Goal: Find specific page/section: Find specific page/section

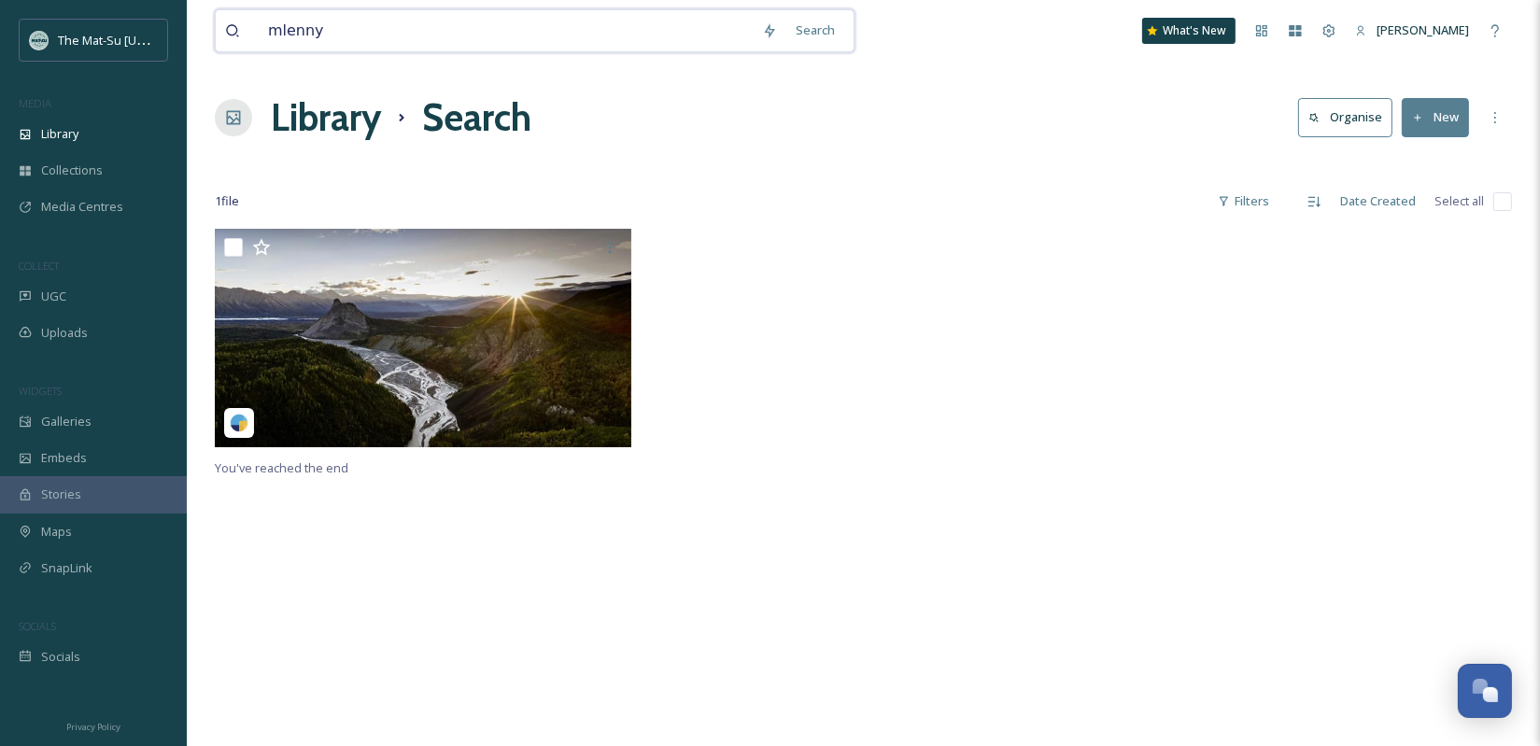
click at [454, 32] on input "mlenny" at bounding box center [506, 30] width 494 height 41
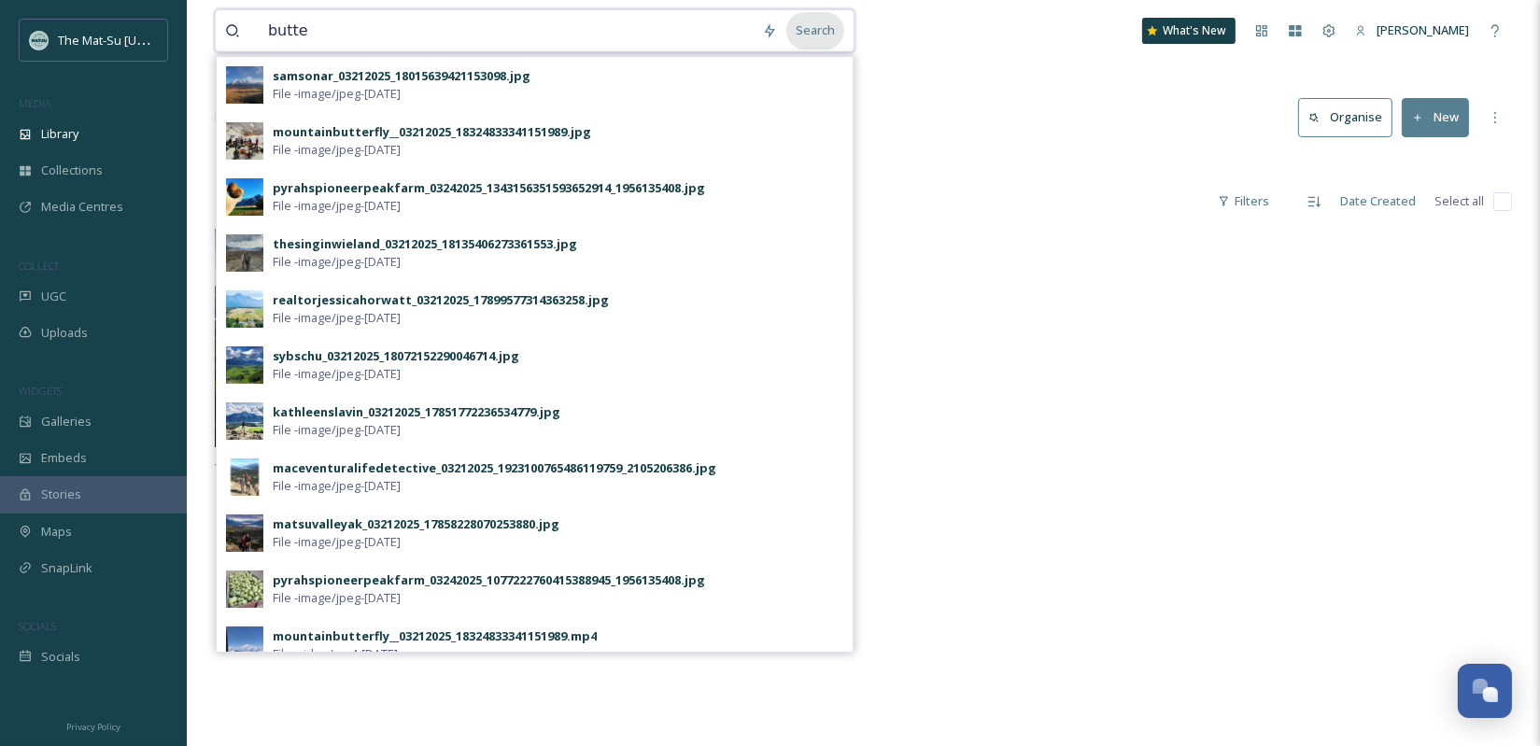
type input "butte"
click at [833, 32] on div "Search" at bounding box center [815, 30] width 58 height 36
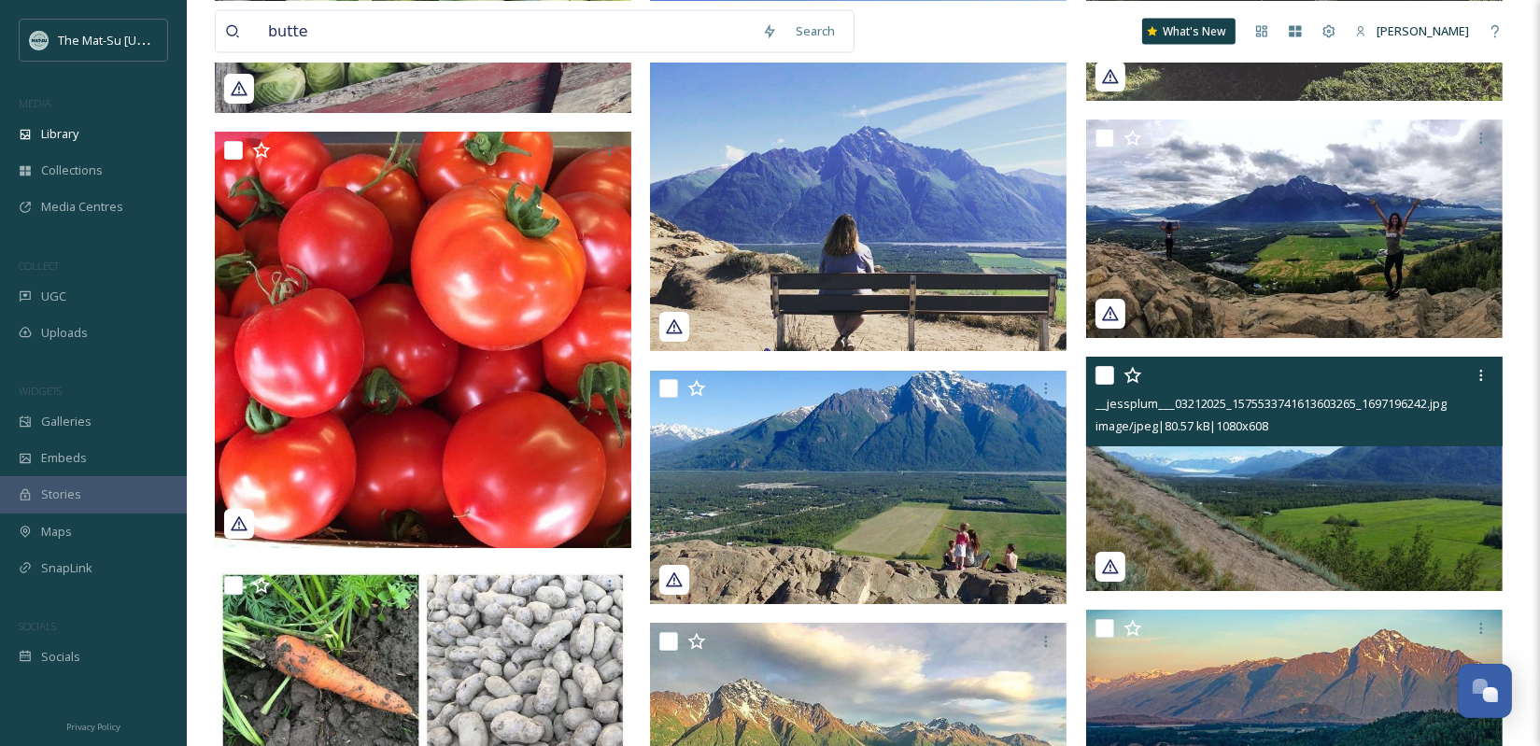
scroll to position [11367, 0]
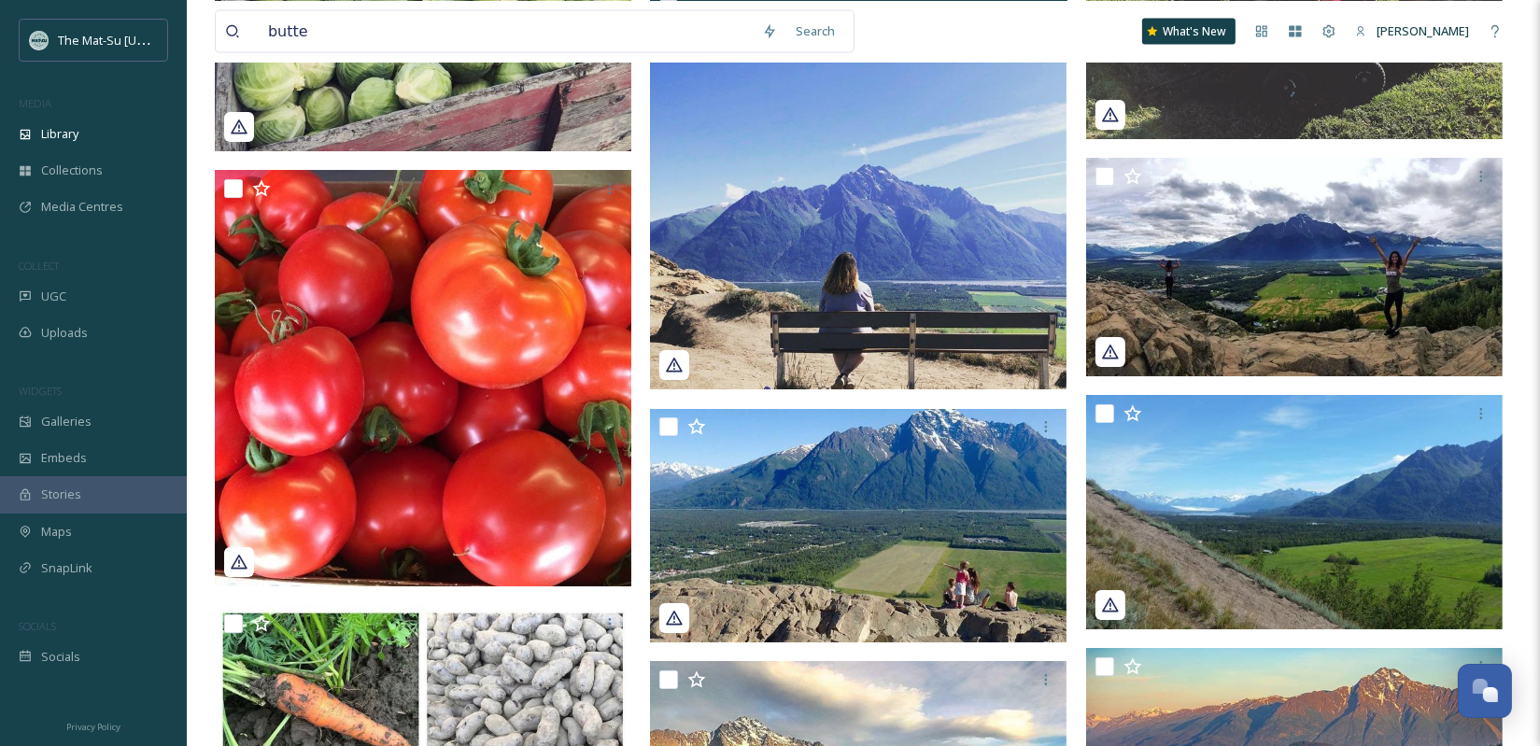
click at [888, 259] on img at bounding box center [858, 181] width 416 height 416
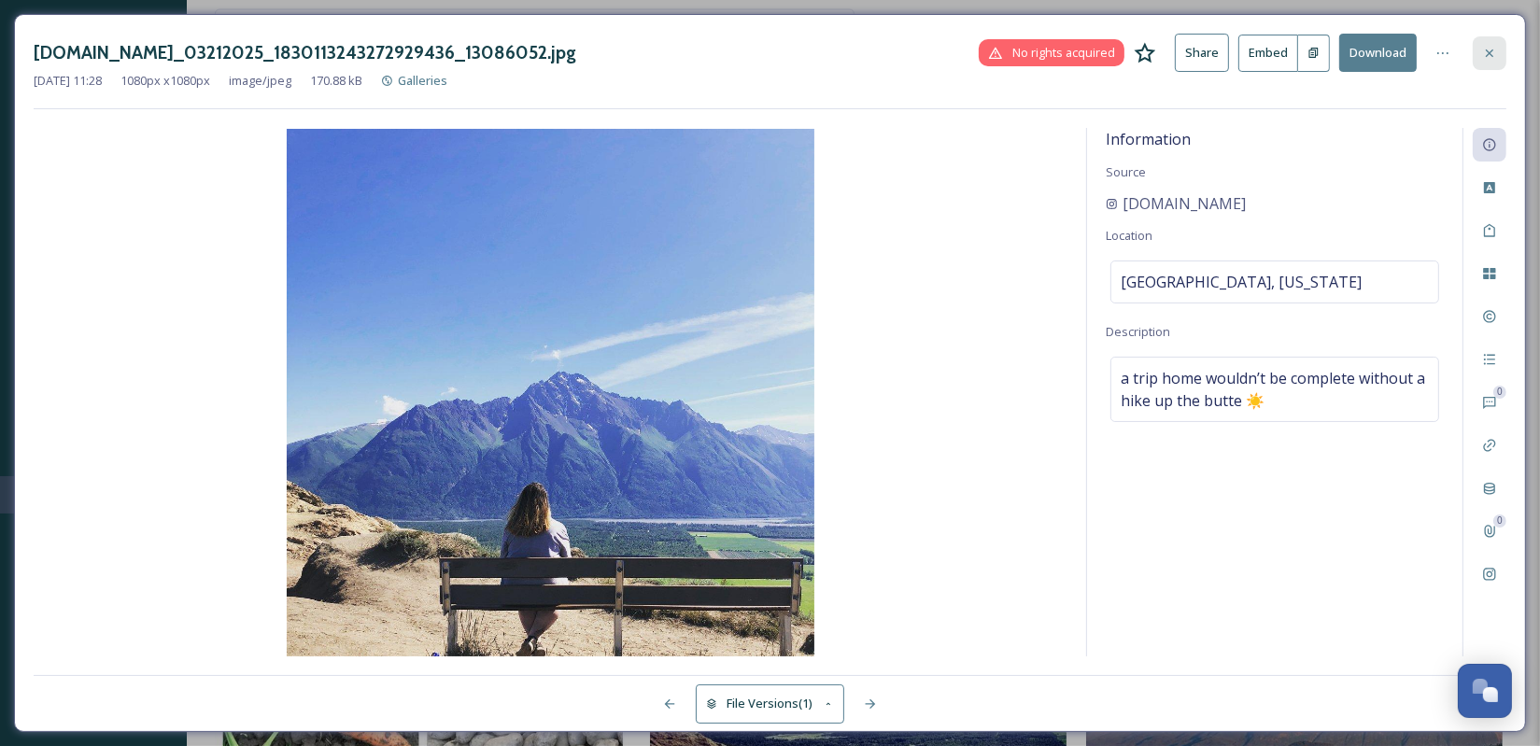
click at [1491, 56] on icon at bounding box center [1489, 53] width 15 height 15
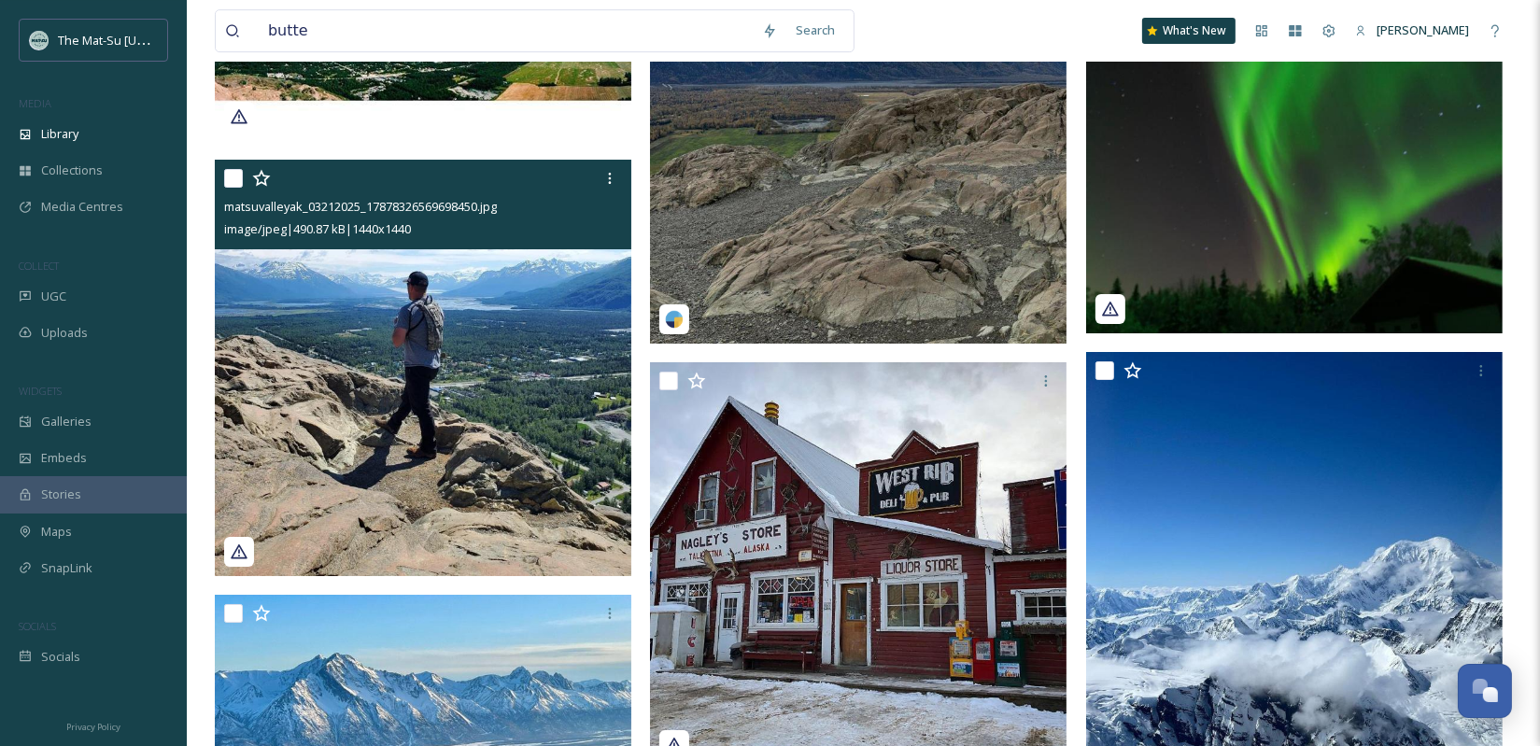
scroll to position [14443, 0]
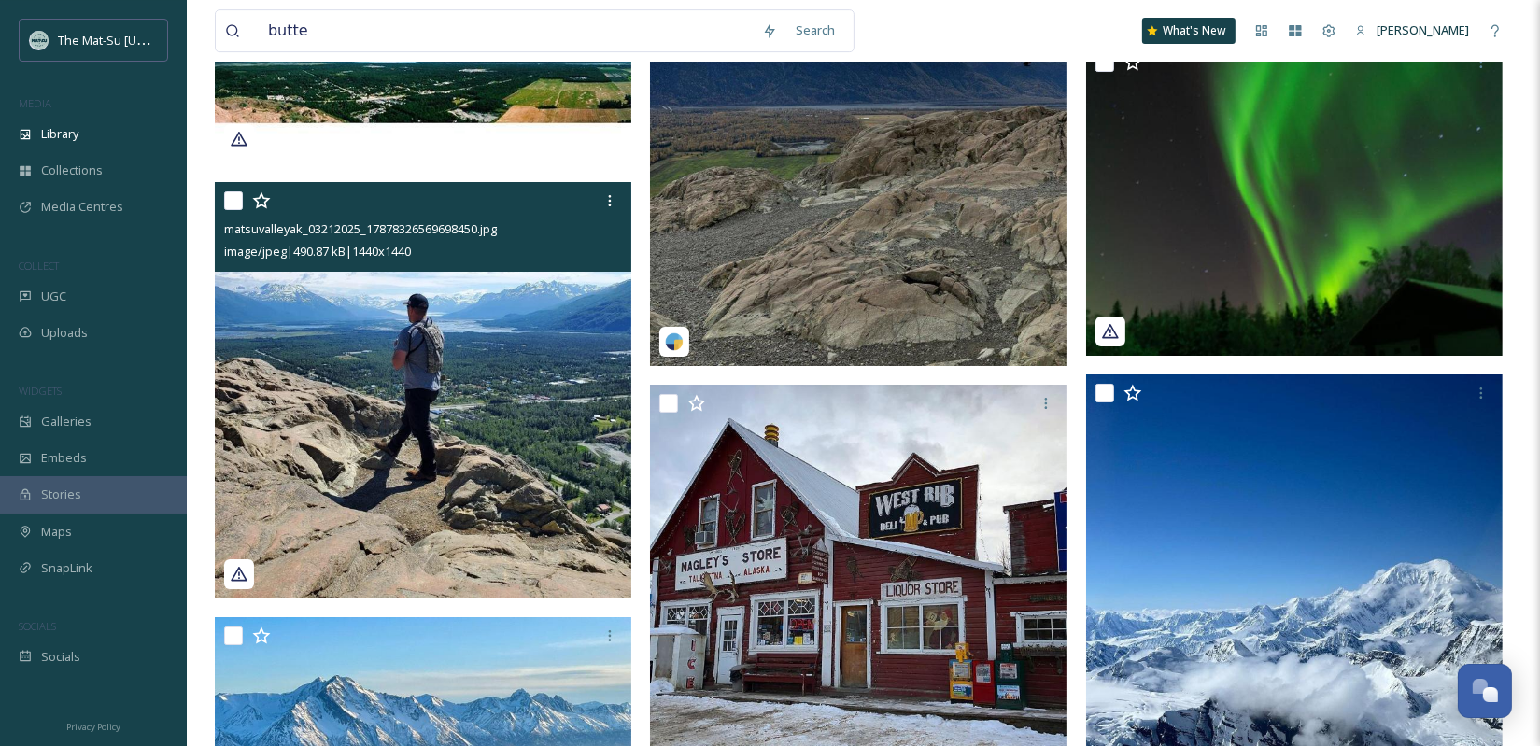
click at [472, 398] on img at bounding box center [423, 390] width 416 height 416
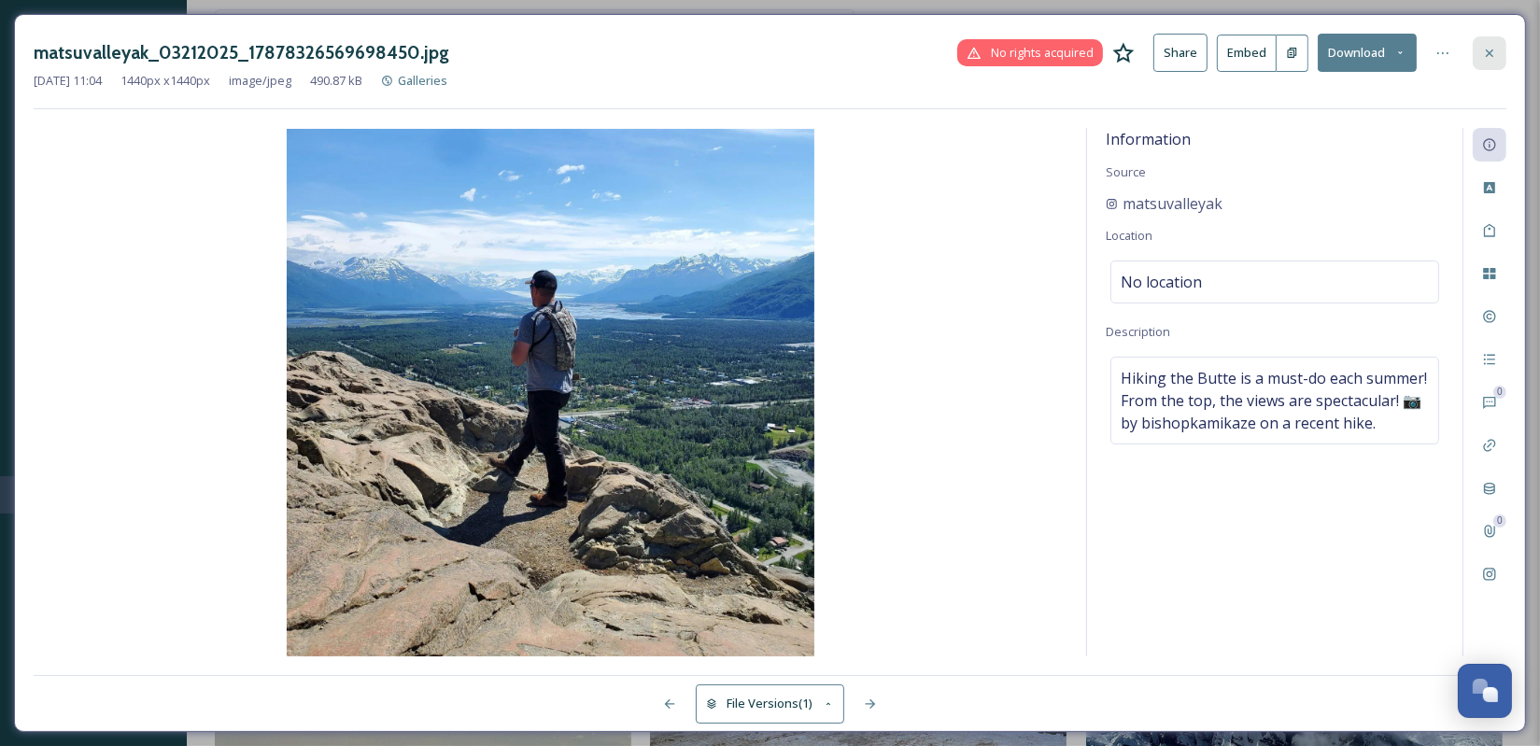
click at [1493, 56] on icon at bounding box center [1489, 53] width 15 height 15
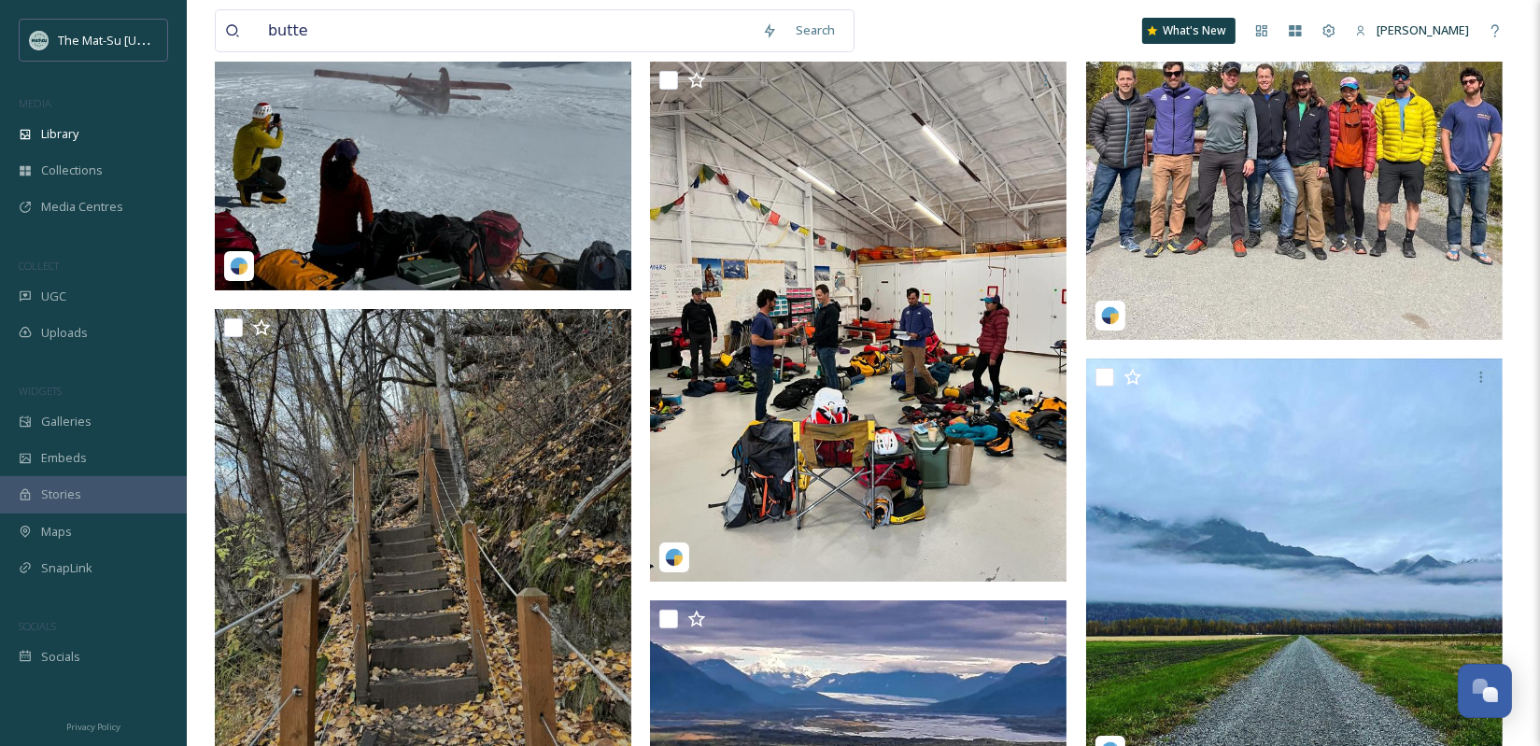
scroll to position [7718, 0]
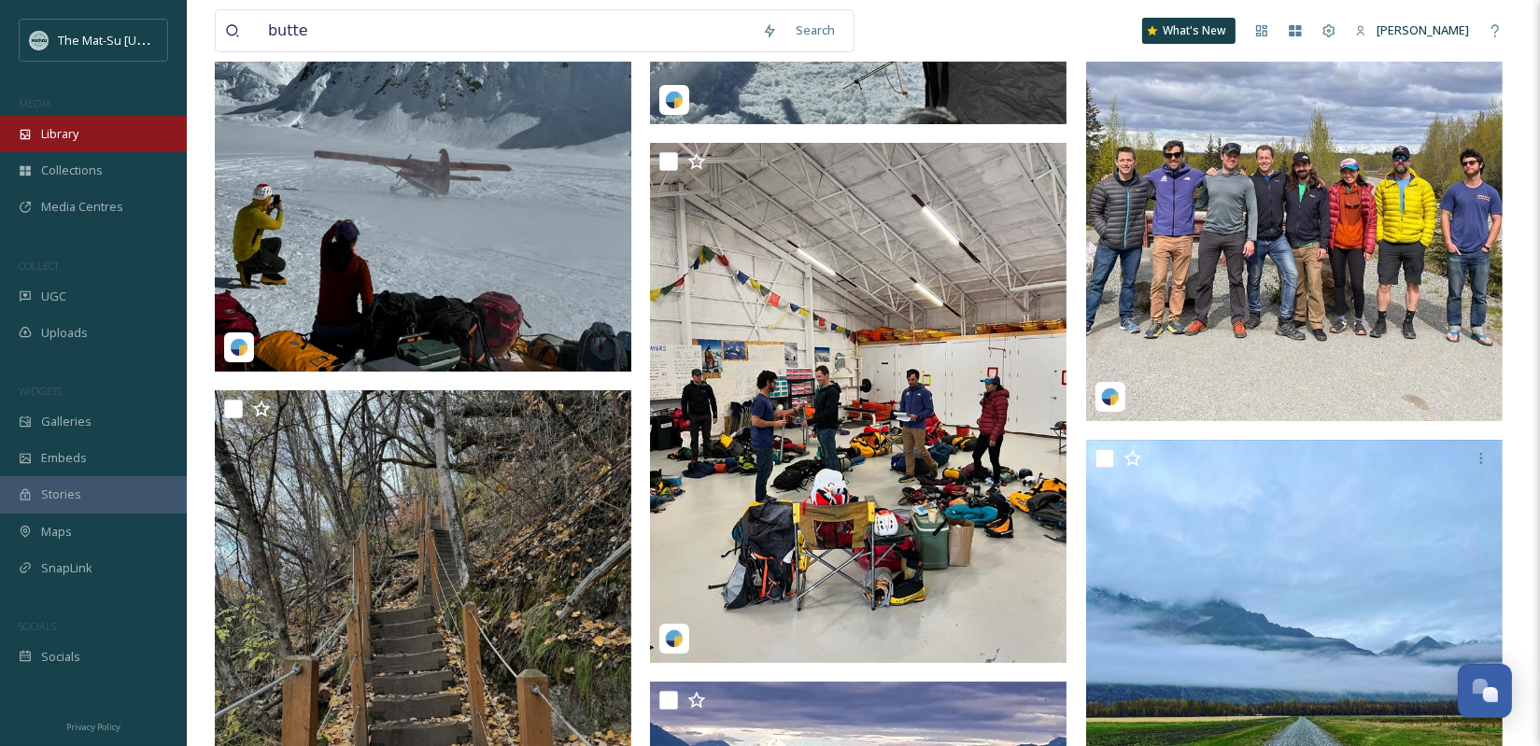
click at [78, 138] on span "Library" at bounding box center [59, 134] width 37 height 18
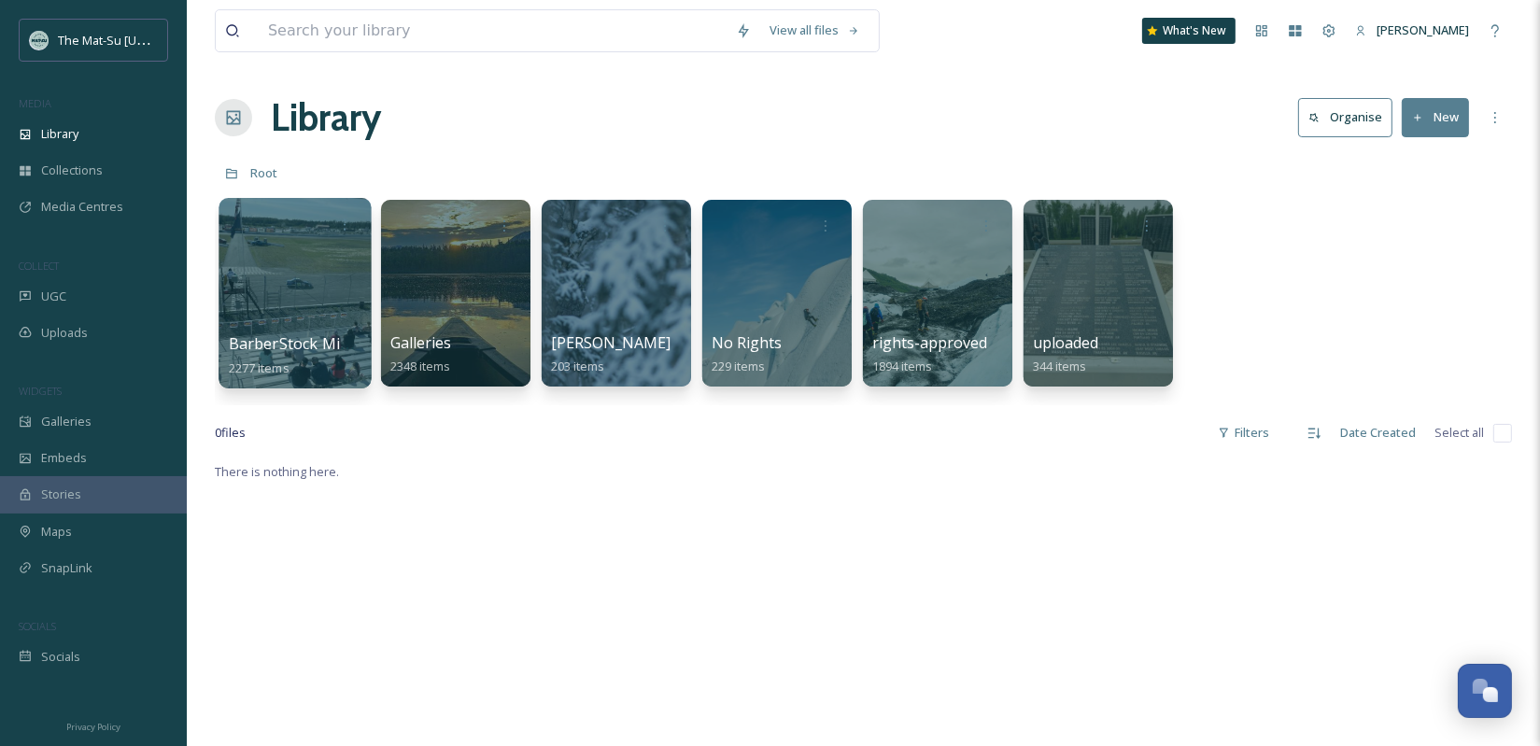
click at [285, 284] on div at bounding box center [295, 293] width 152 height 191
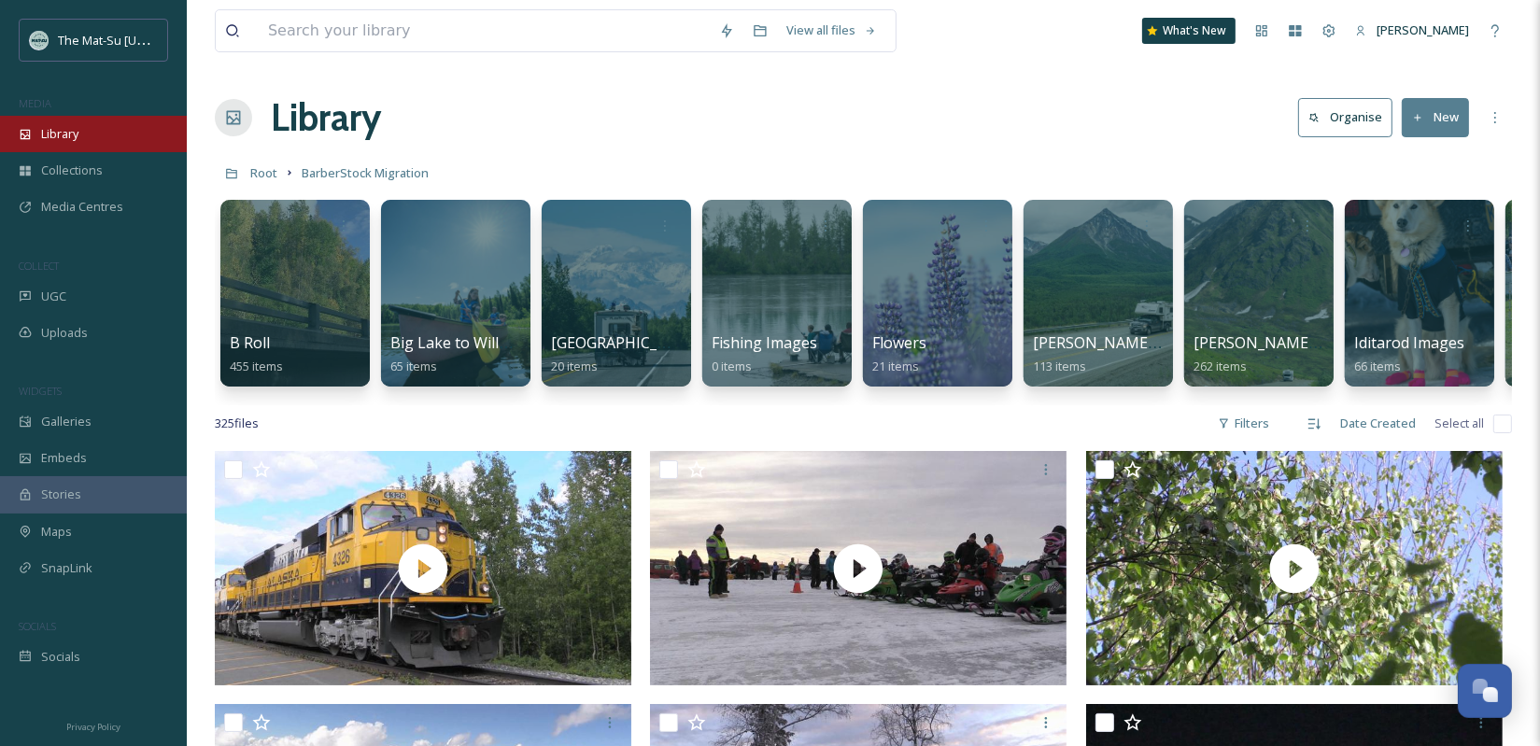
click at [67, 134] on span "Library" at bounding box center [59, 134] width 37 height 18
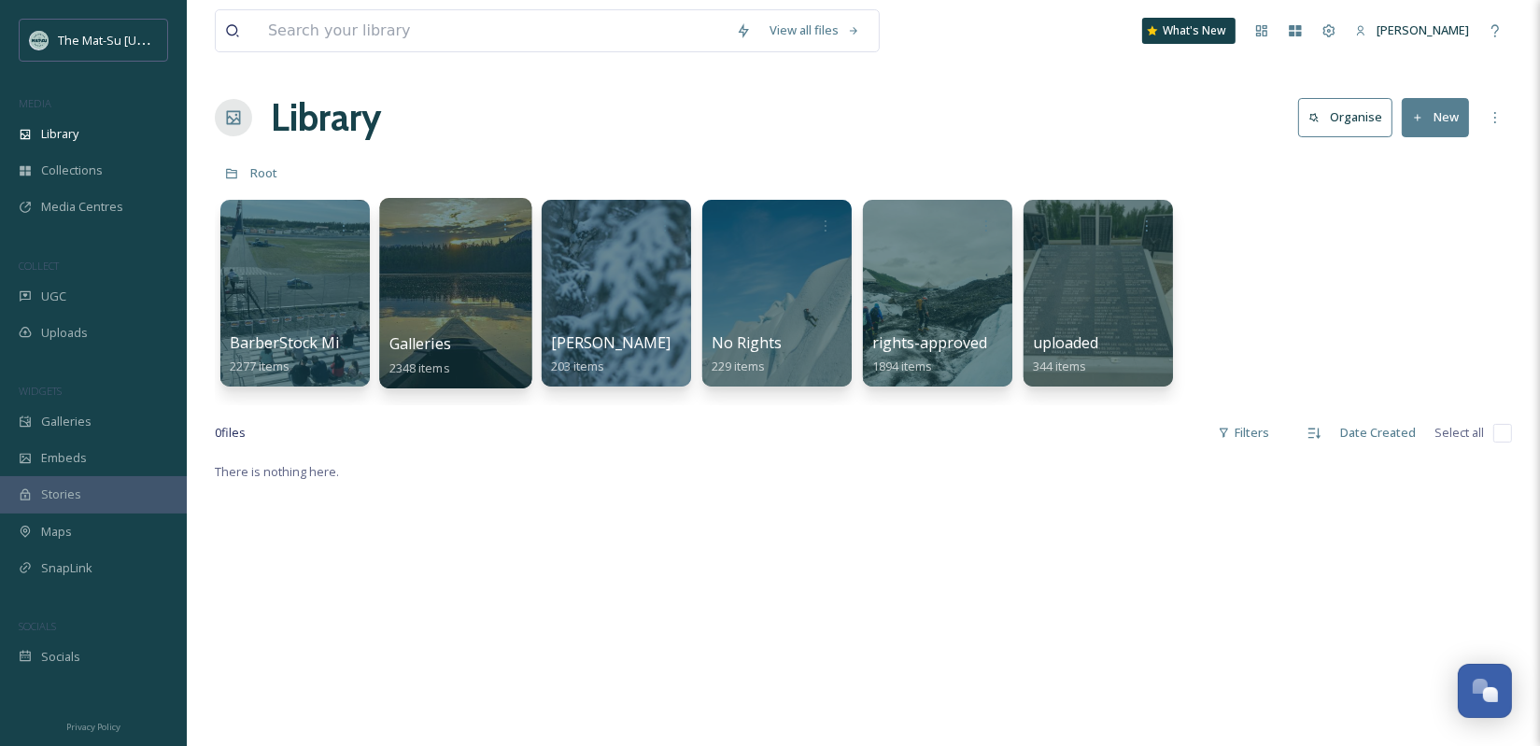
click at [473, 278] on div at bounding box center [455, 293] width 152 height 191
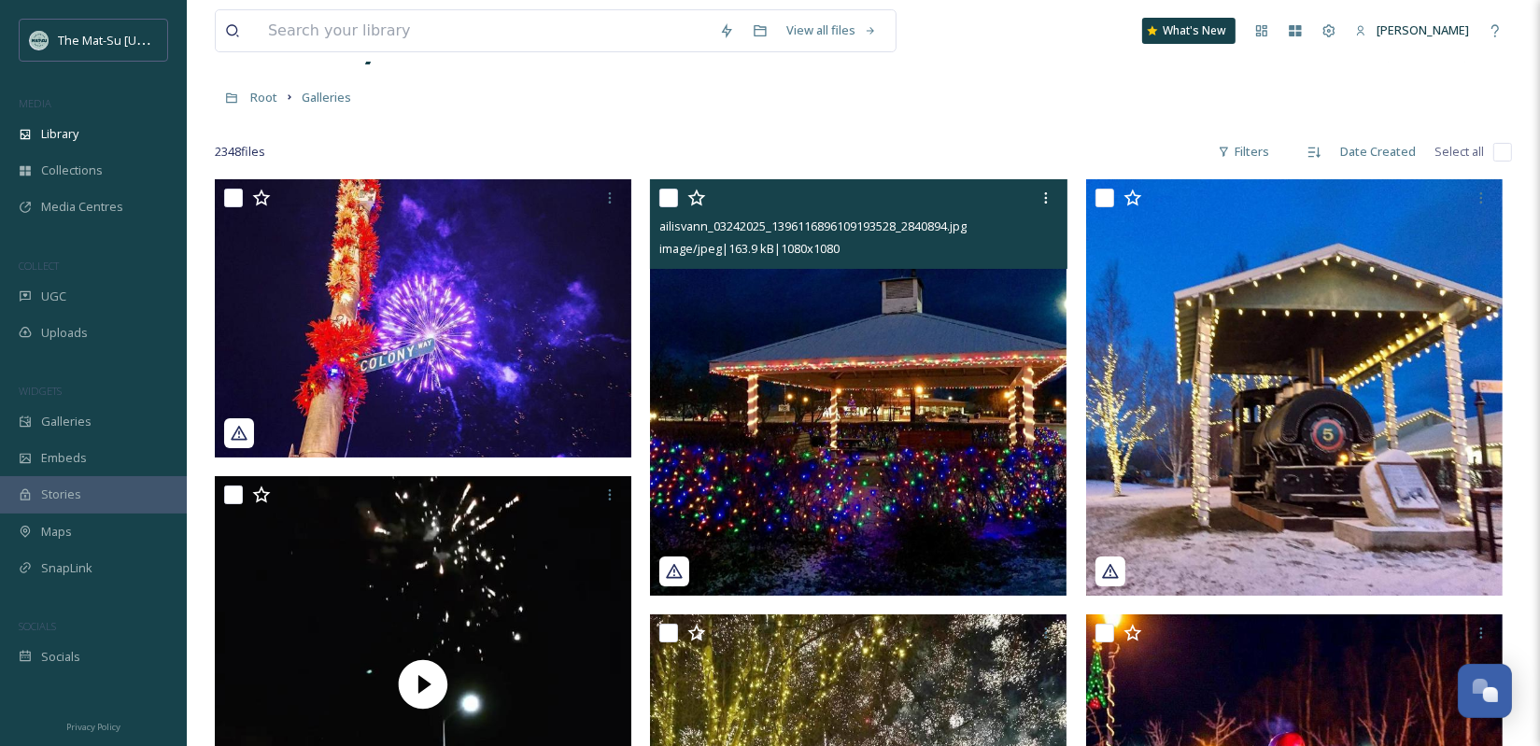
scroll to position [77, 0]
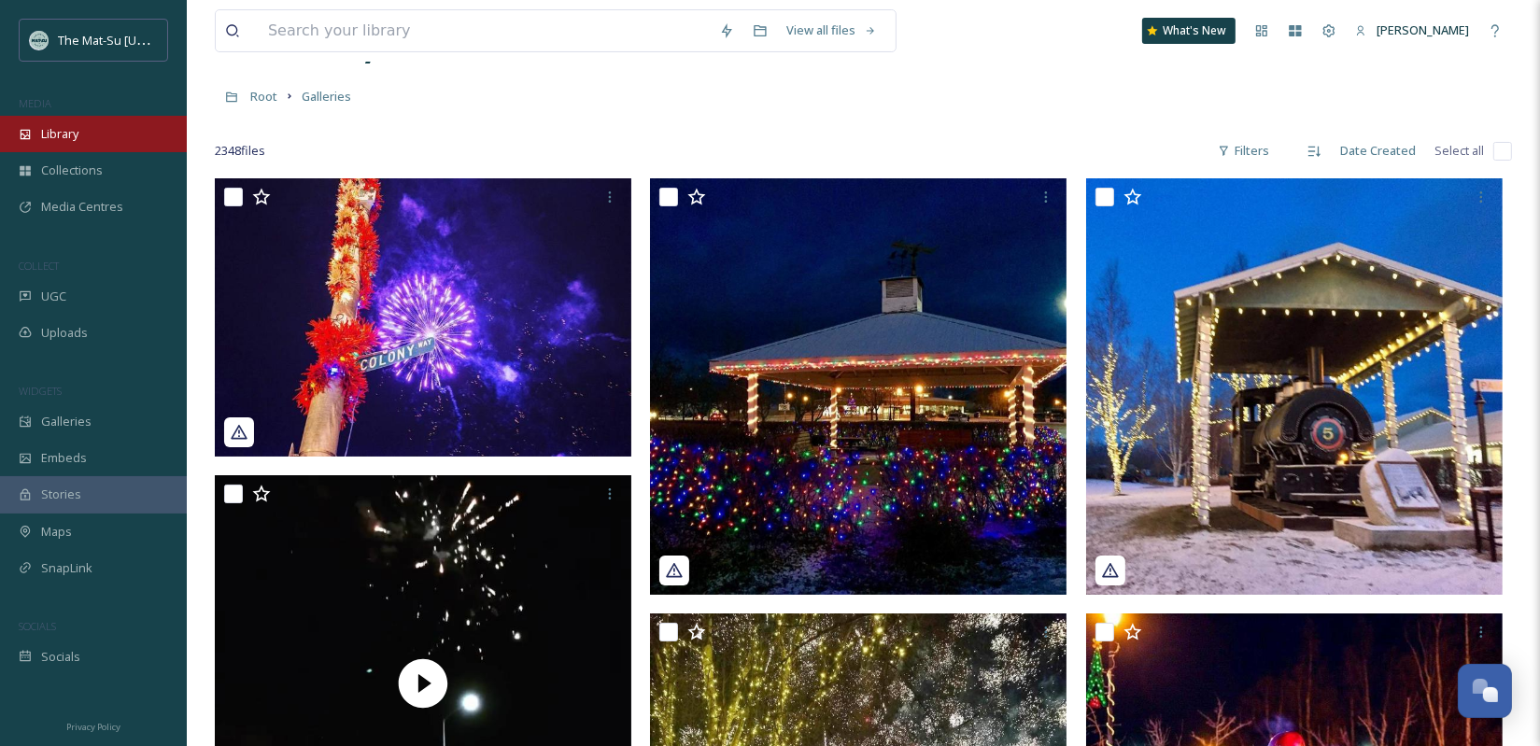
click at [63, 141] on span "Library" at bounding box center [59, 134] width 37 height 18
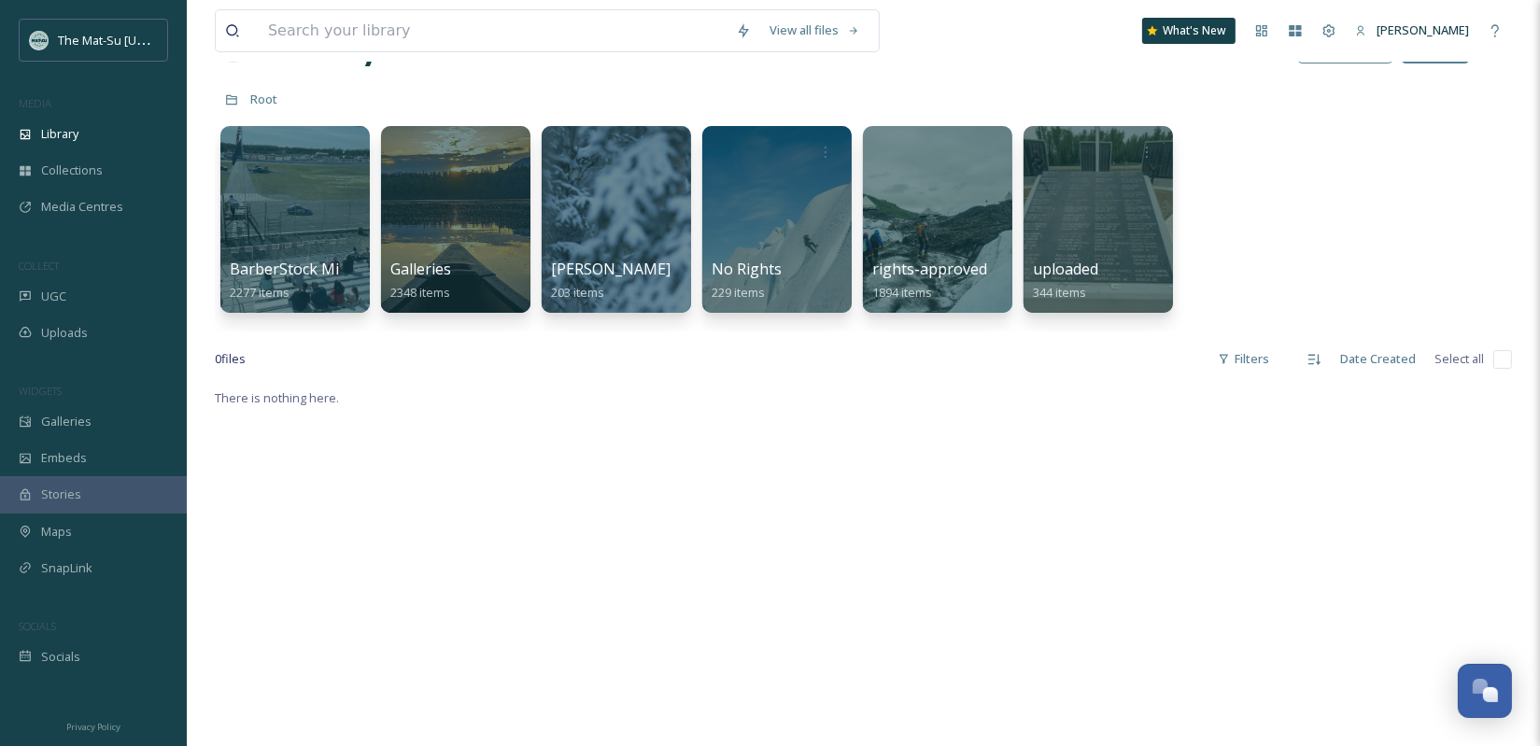
scroll to position [78, 0]
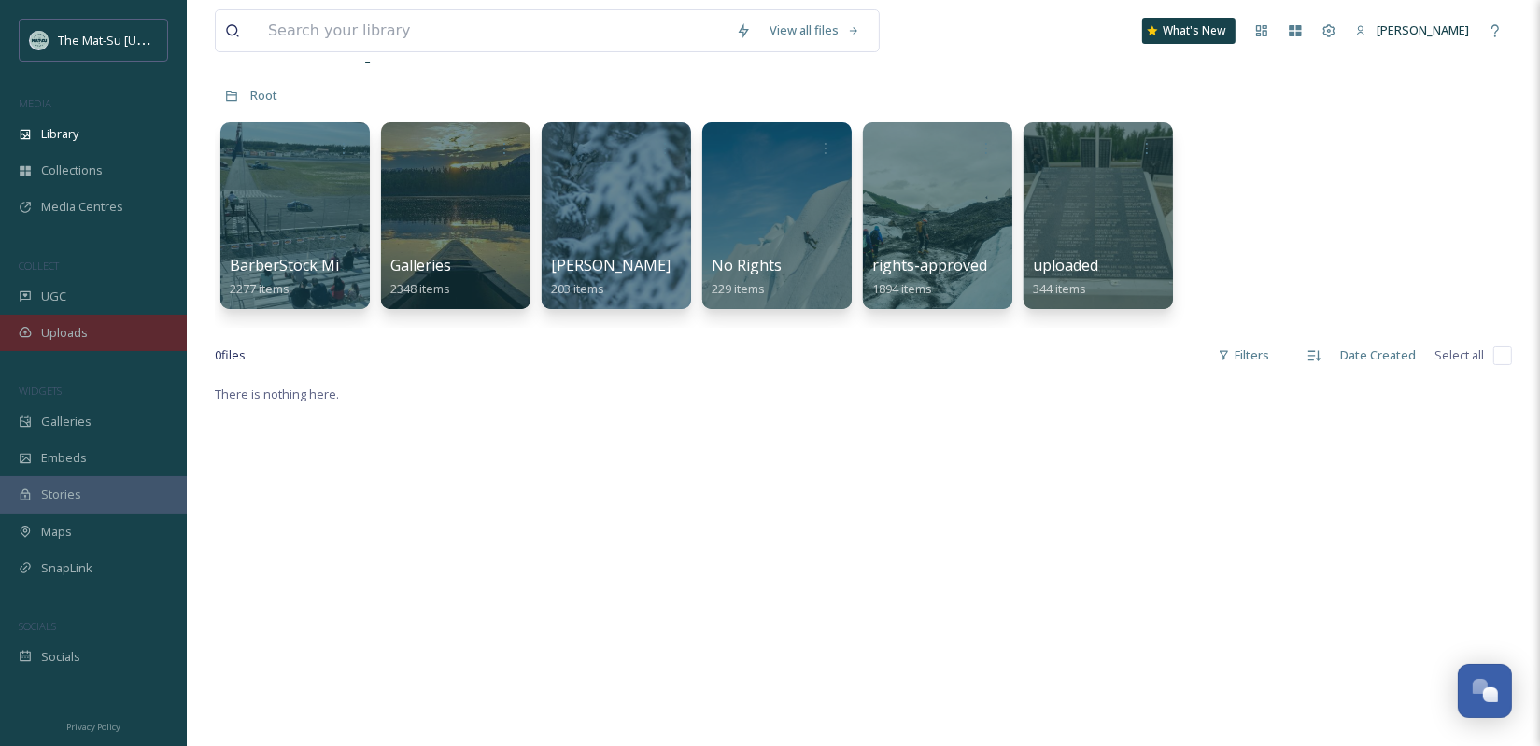
click at [109, 340] on div "Uploads" at bounding box center [93, 333] width 187 height 36
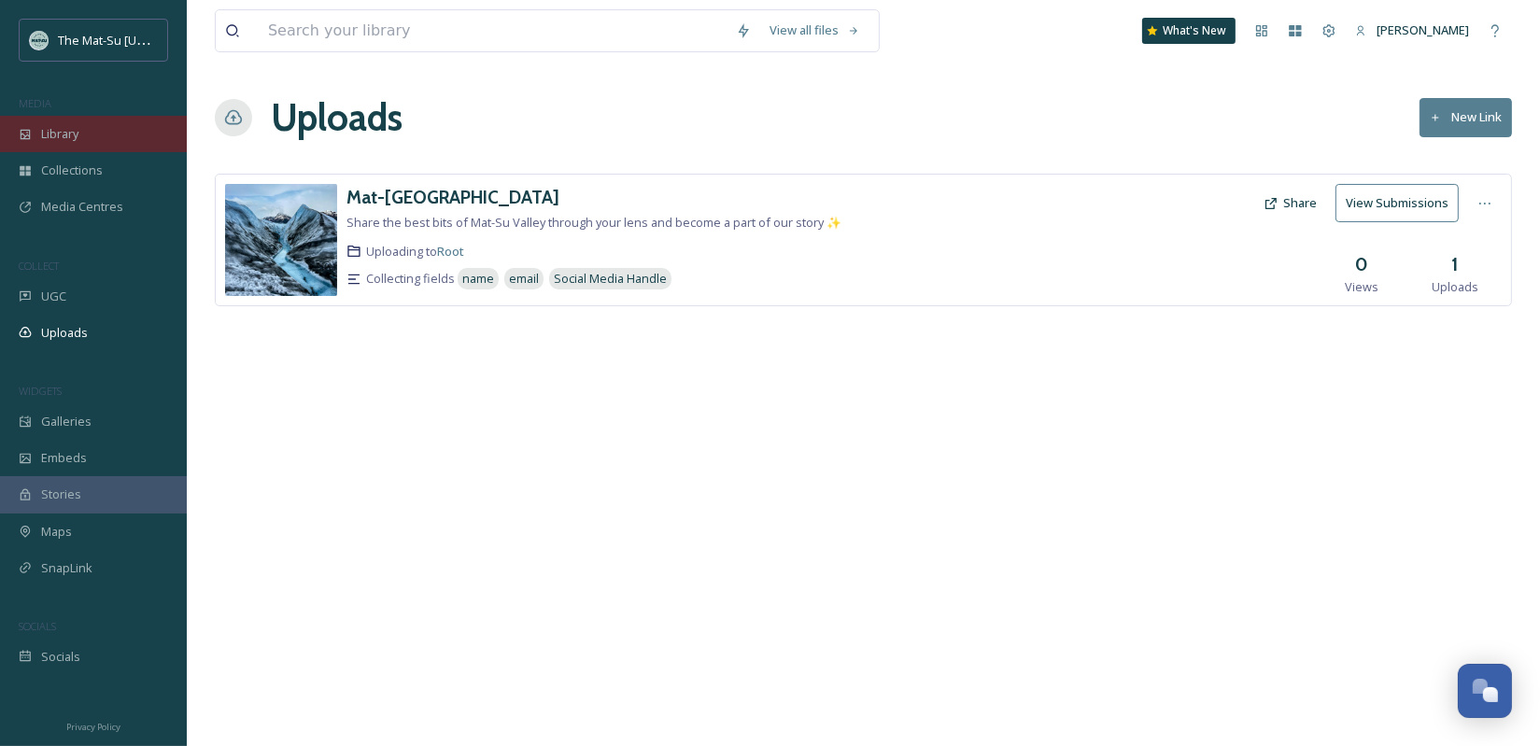
click at [81, 145] on div "Library" at bounding box center [93, 134] width 187 height 36
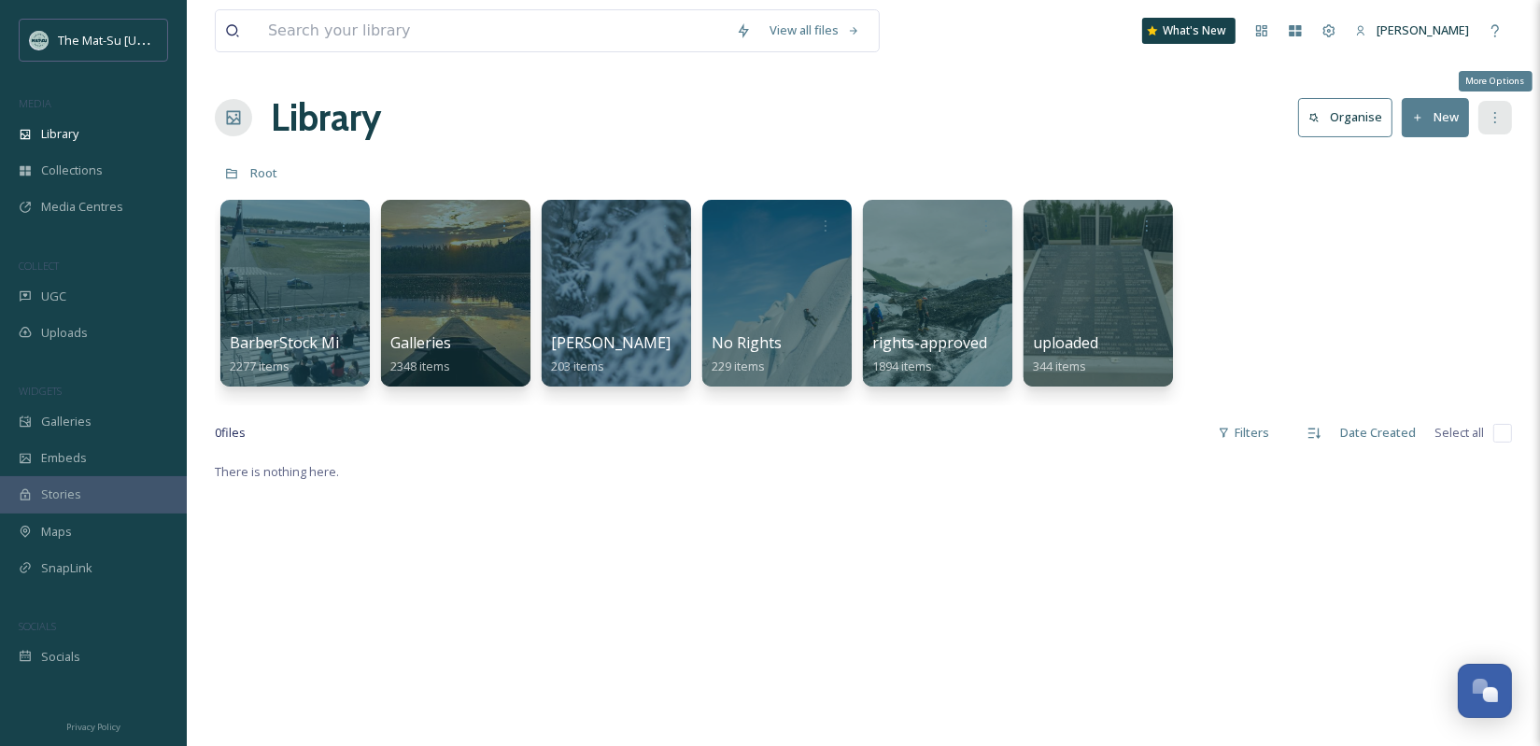
click at [1503, 116] on icon at bounding box center [1495, 117] width 15 height 15
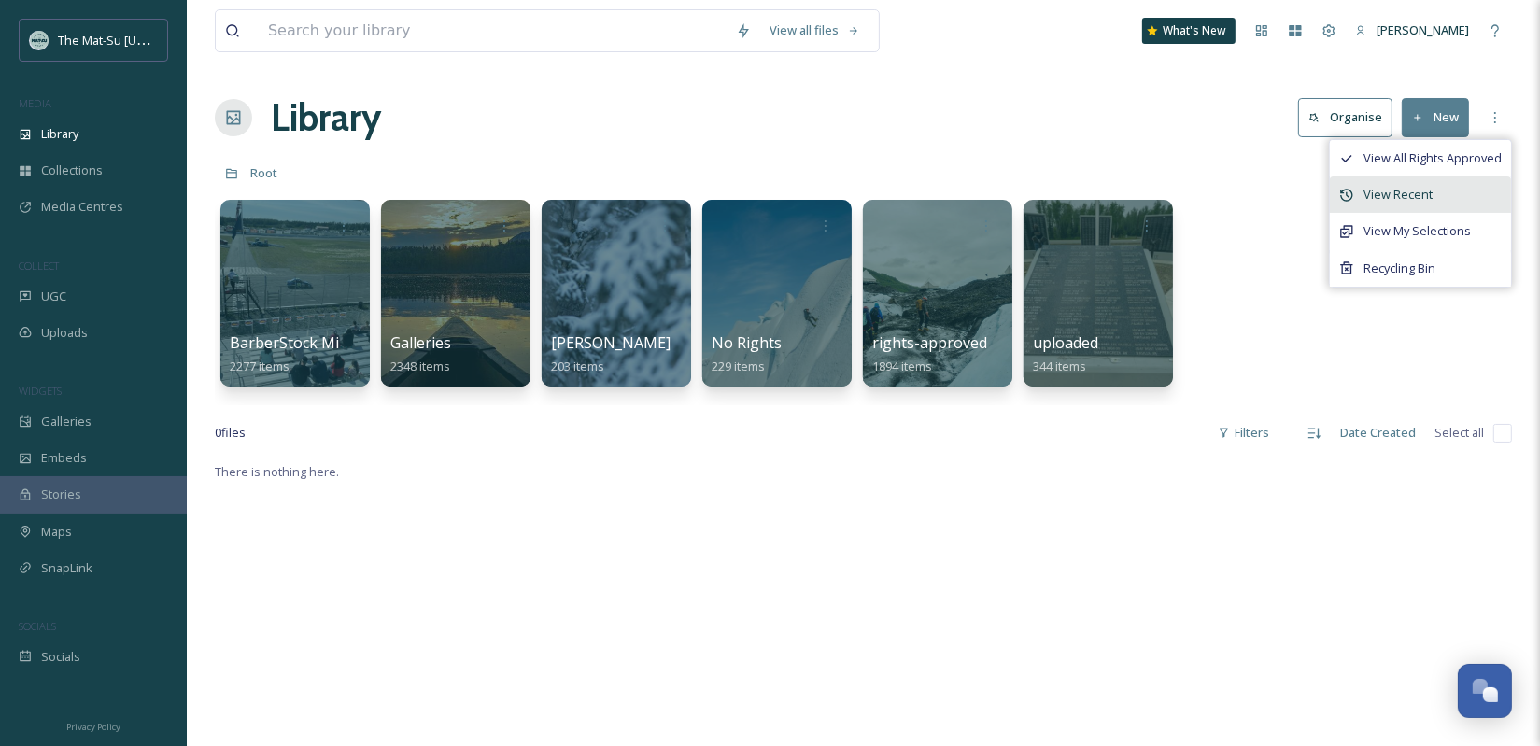
click at [1417, 194] on span "View Recent" at bounding box center [1397, 195] width 69 height 18
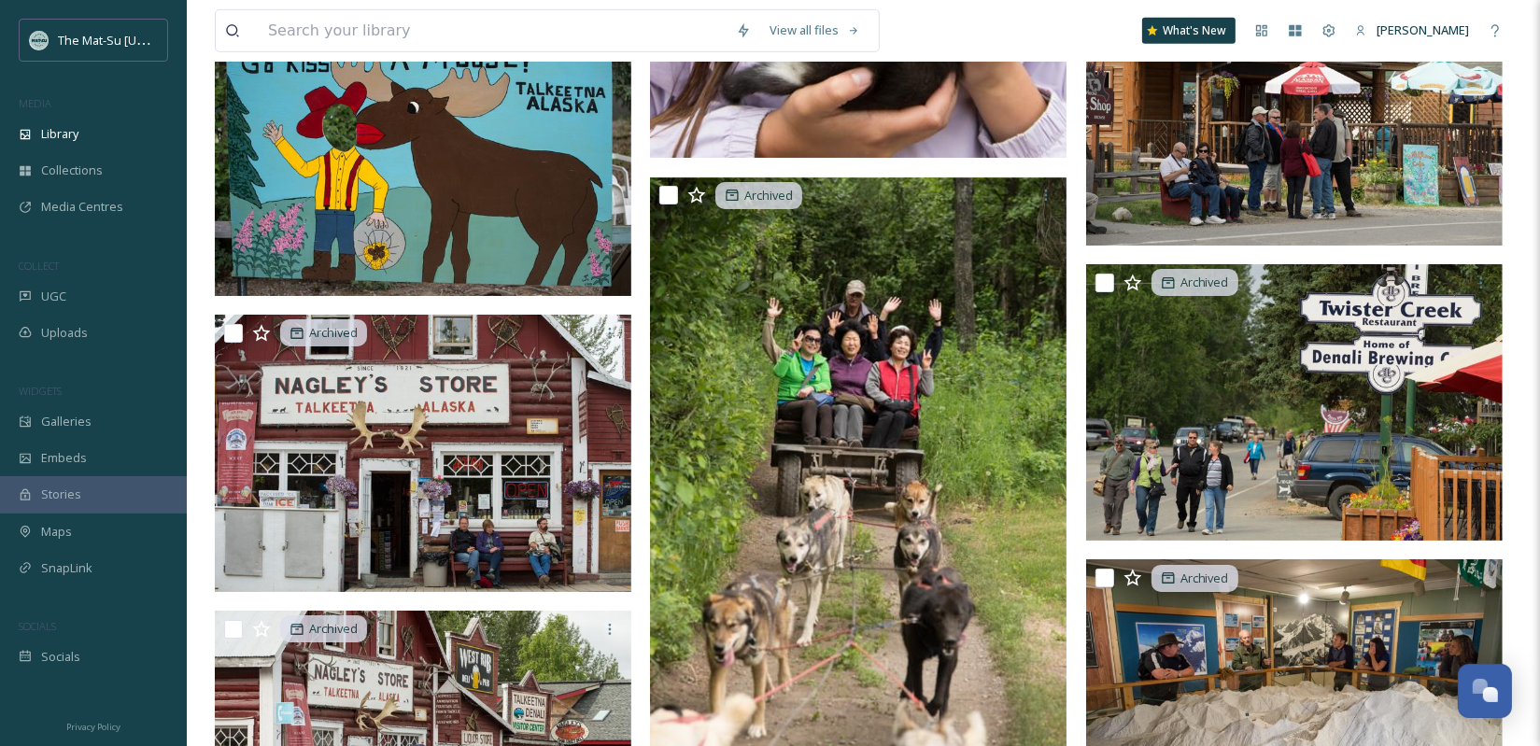
scroll to position [16610, 0]
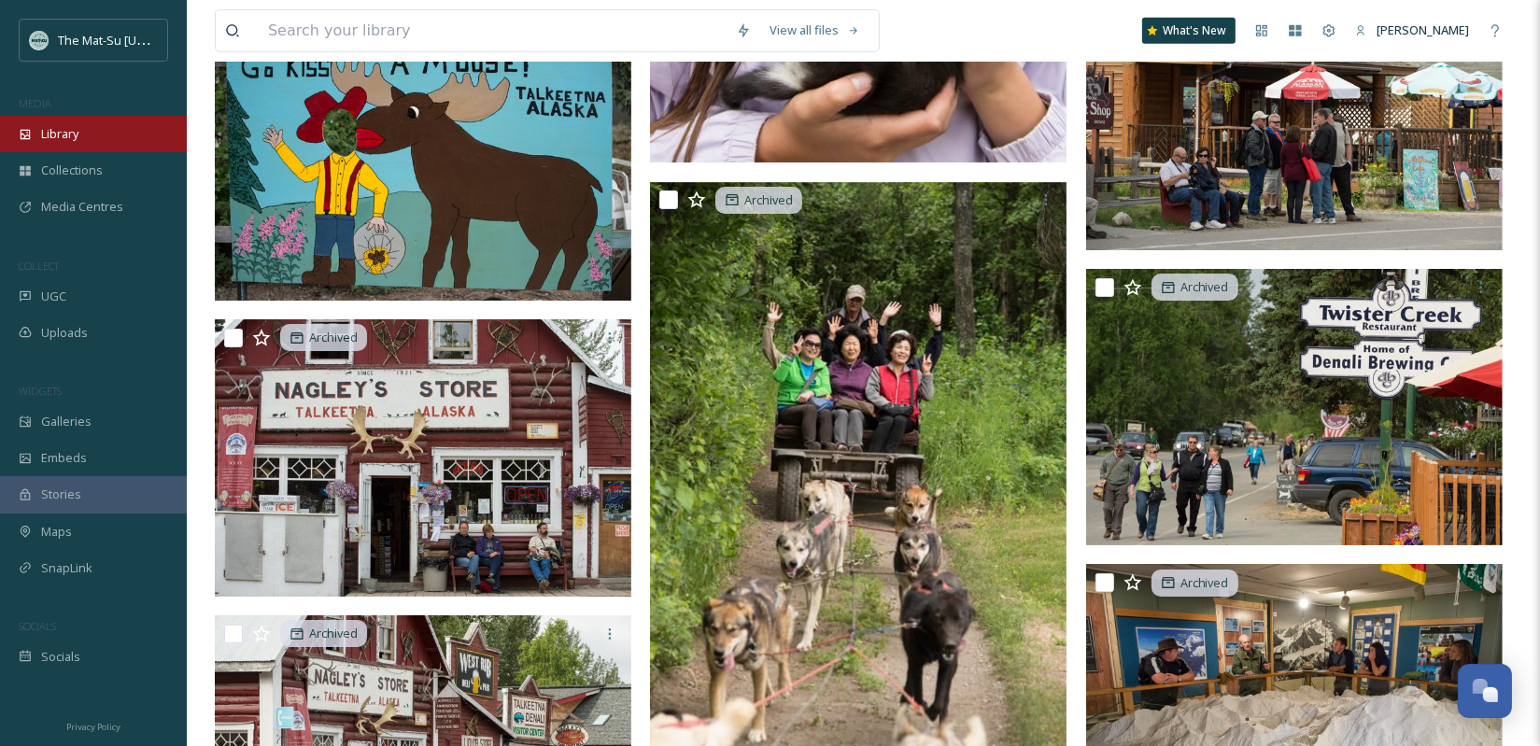
click at [70, 134] on span "Library" at bounding box center [59, 134] width 37 height 18
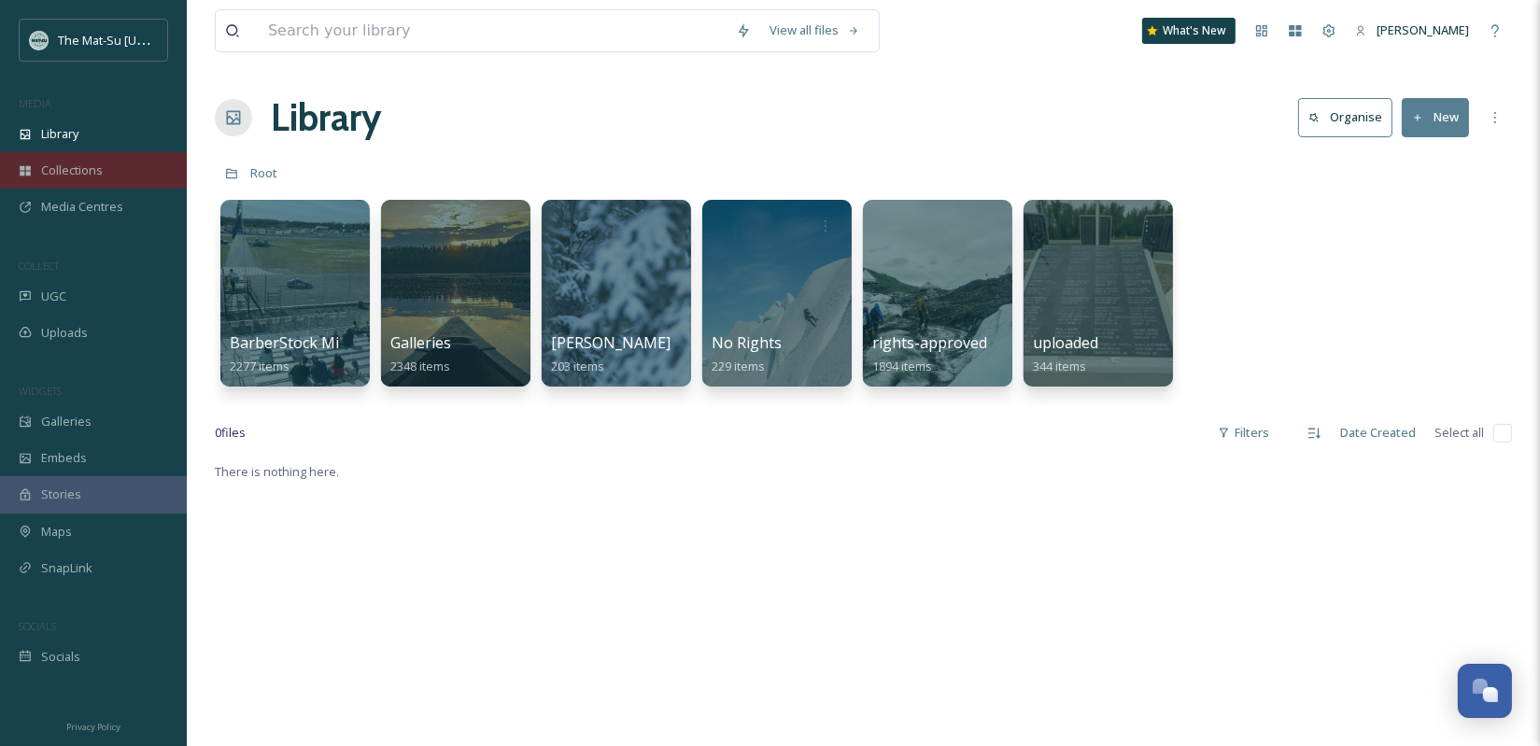
click at [107, 174] on div "Collections" at bounding box center [93, 170] width 187 height 36
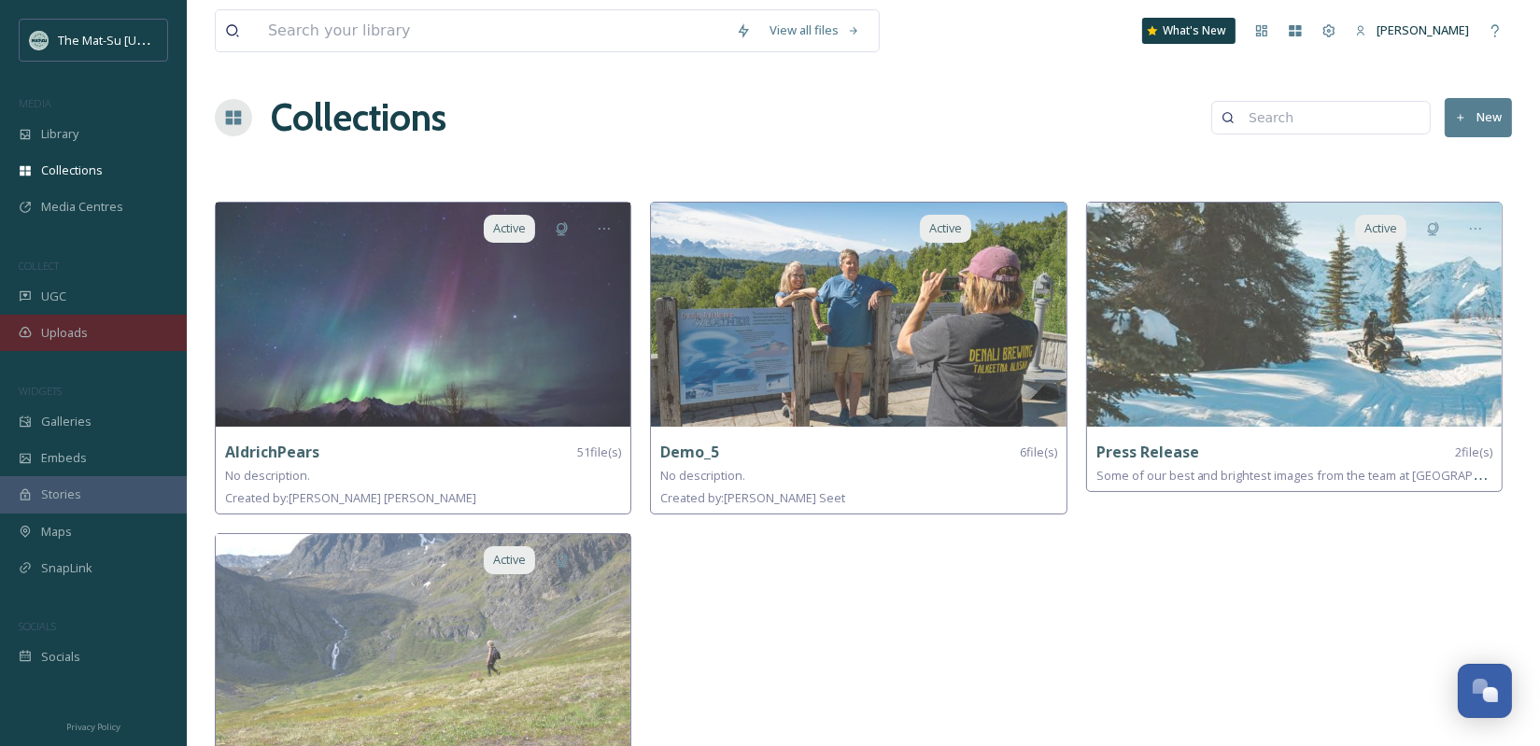
click at [96, 332] on div "Uploads" at bounding box center [93, 333] width 187 height 36
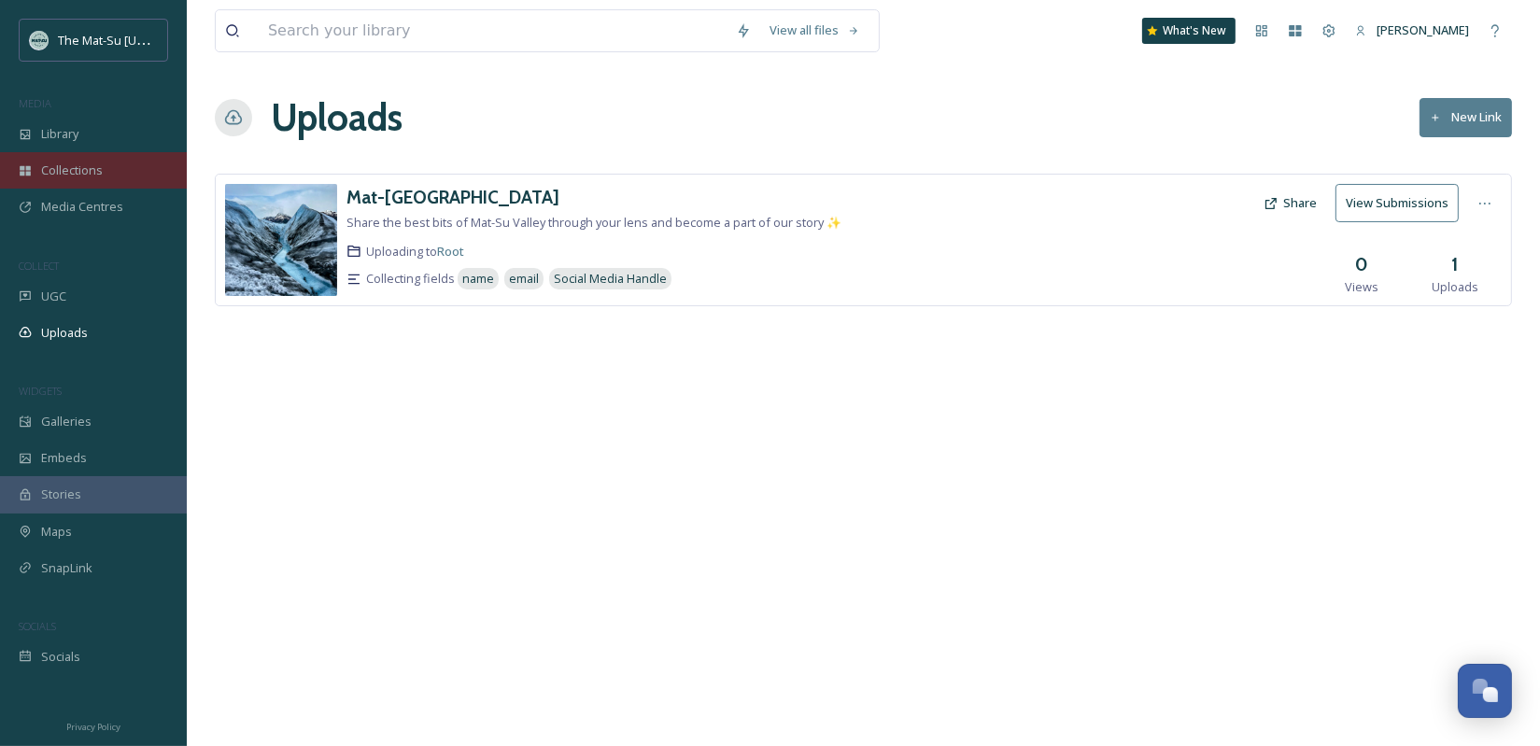
click at [91, 170] on span "Collections" at bounding box center [72, 171] width 62 height 18
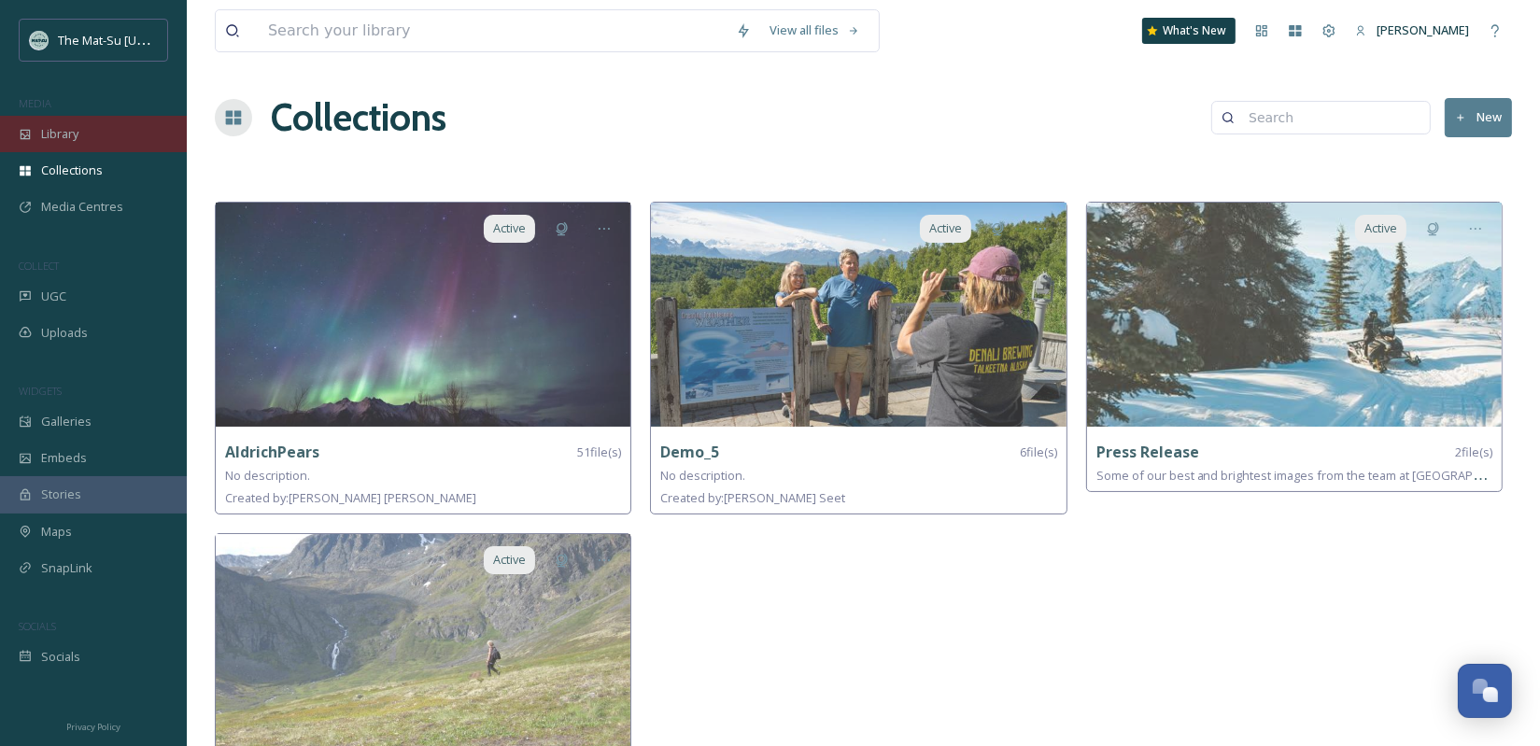
click at [67, 134] on span "Library" at bounding box center [59, 134] width 37 height 18
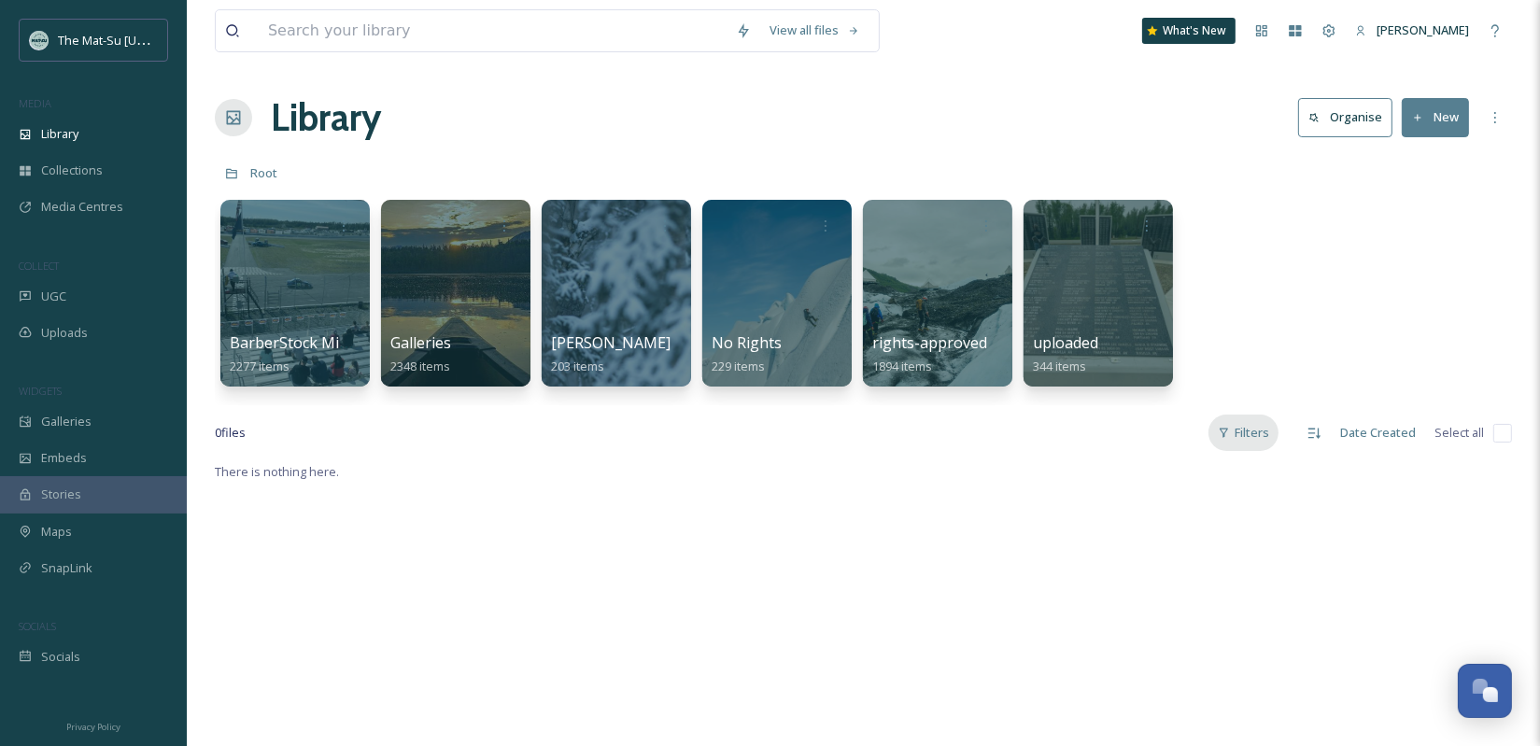
click at [1260, 434] on div "Filters" at bounding box center [1243, 433] width 70 height 36
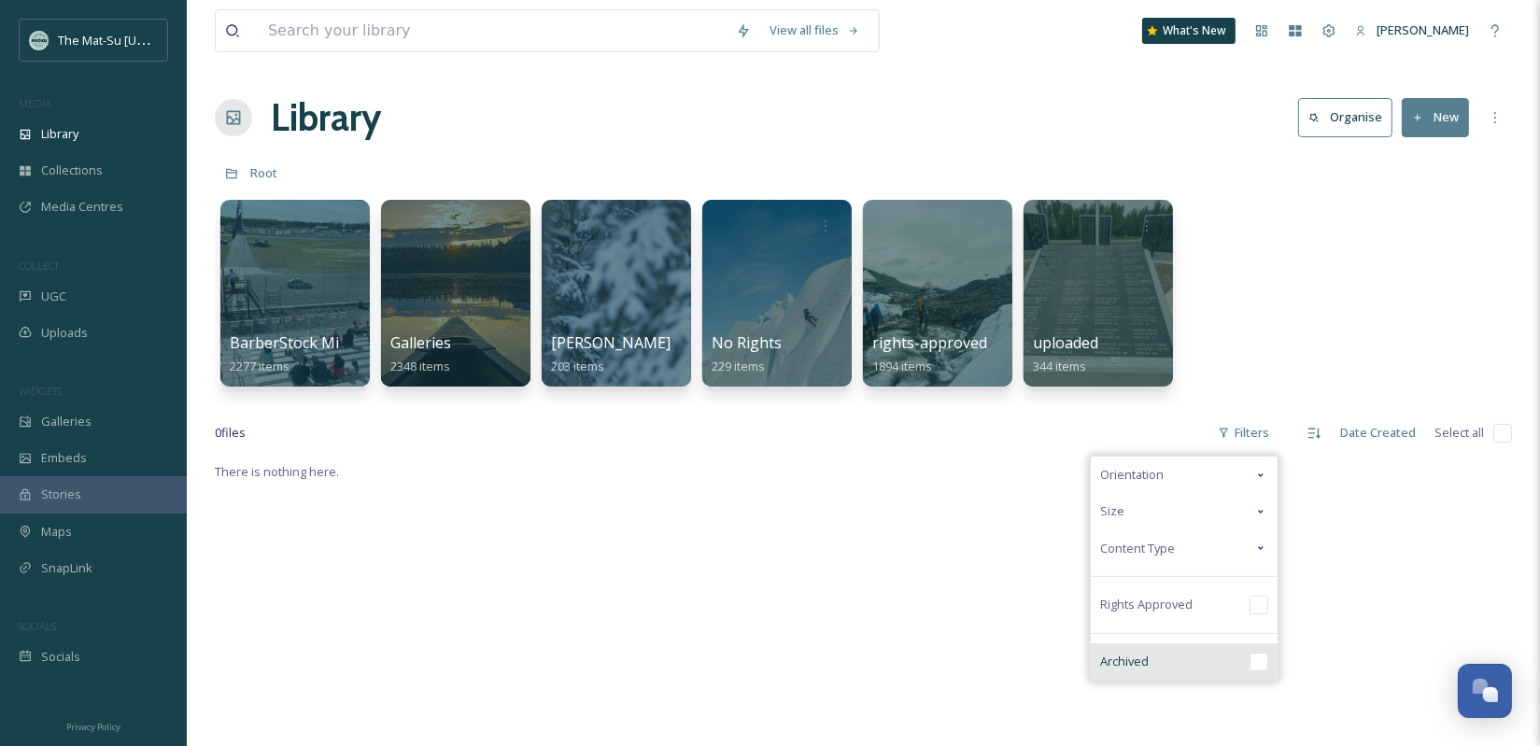
click at [1267, 660] on input "checkbox" at bounding box center [1258, 662] width 19 height 19
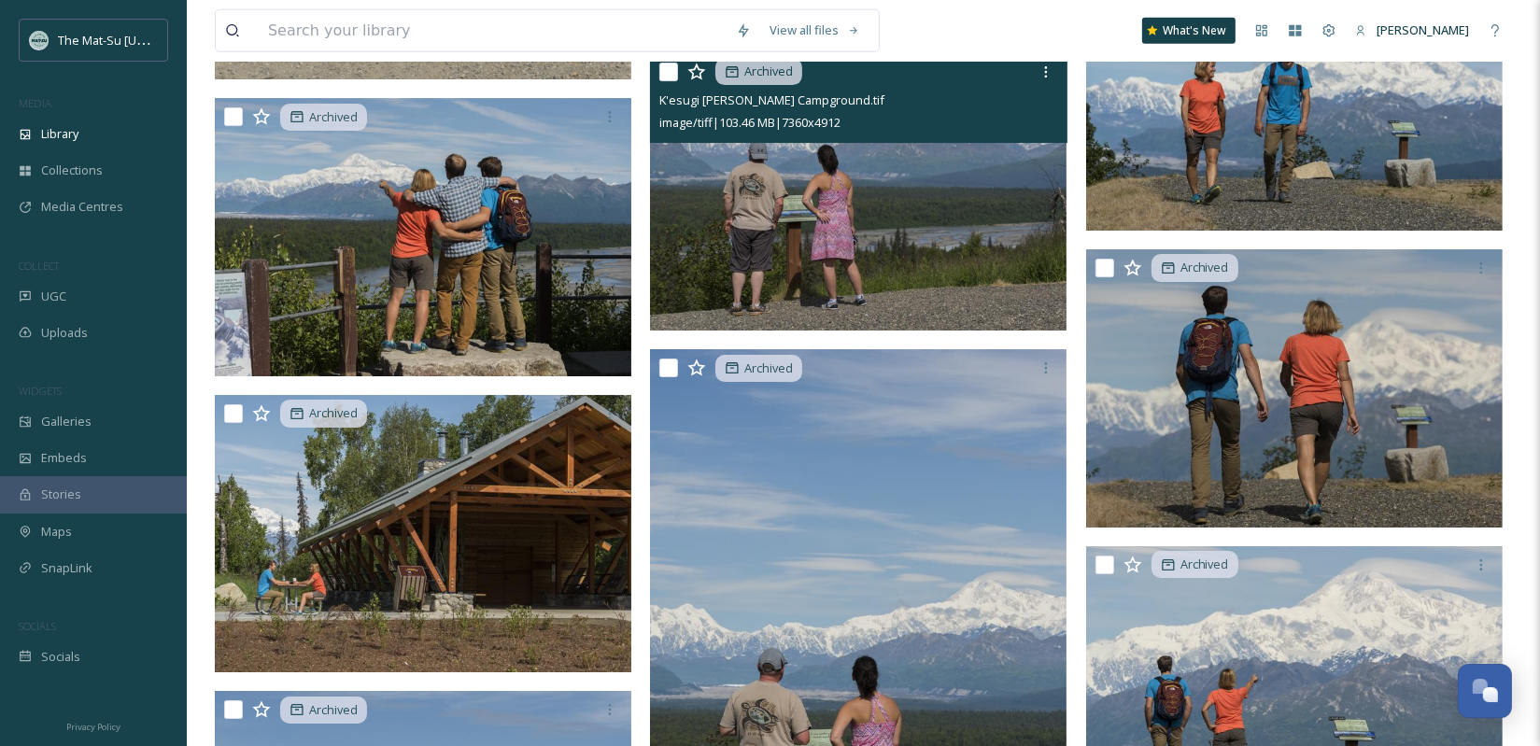
scroll to position [10068, 0]
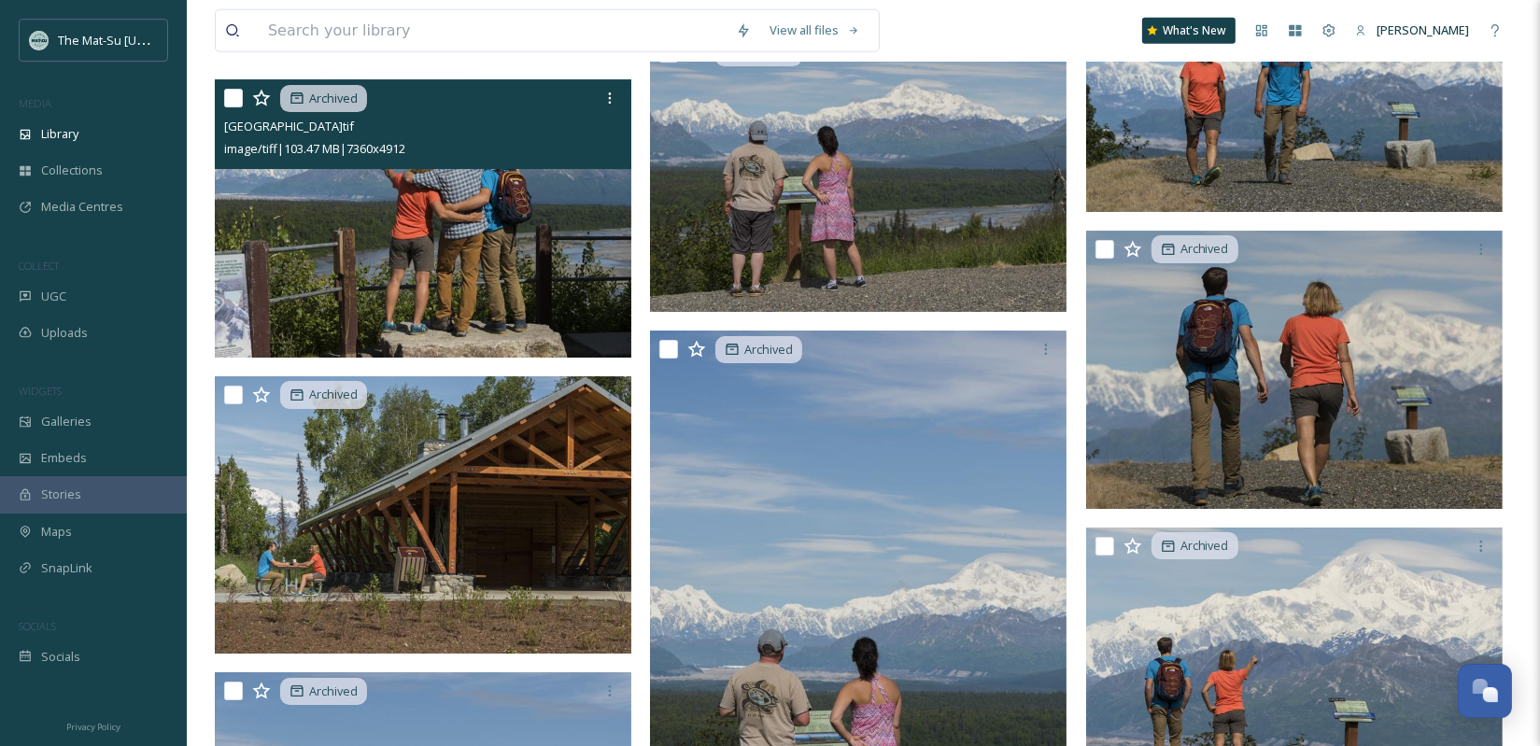
click at [406, 261] on img at bounding box center [423, 218] width 416 height 278
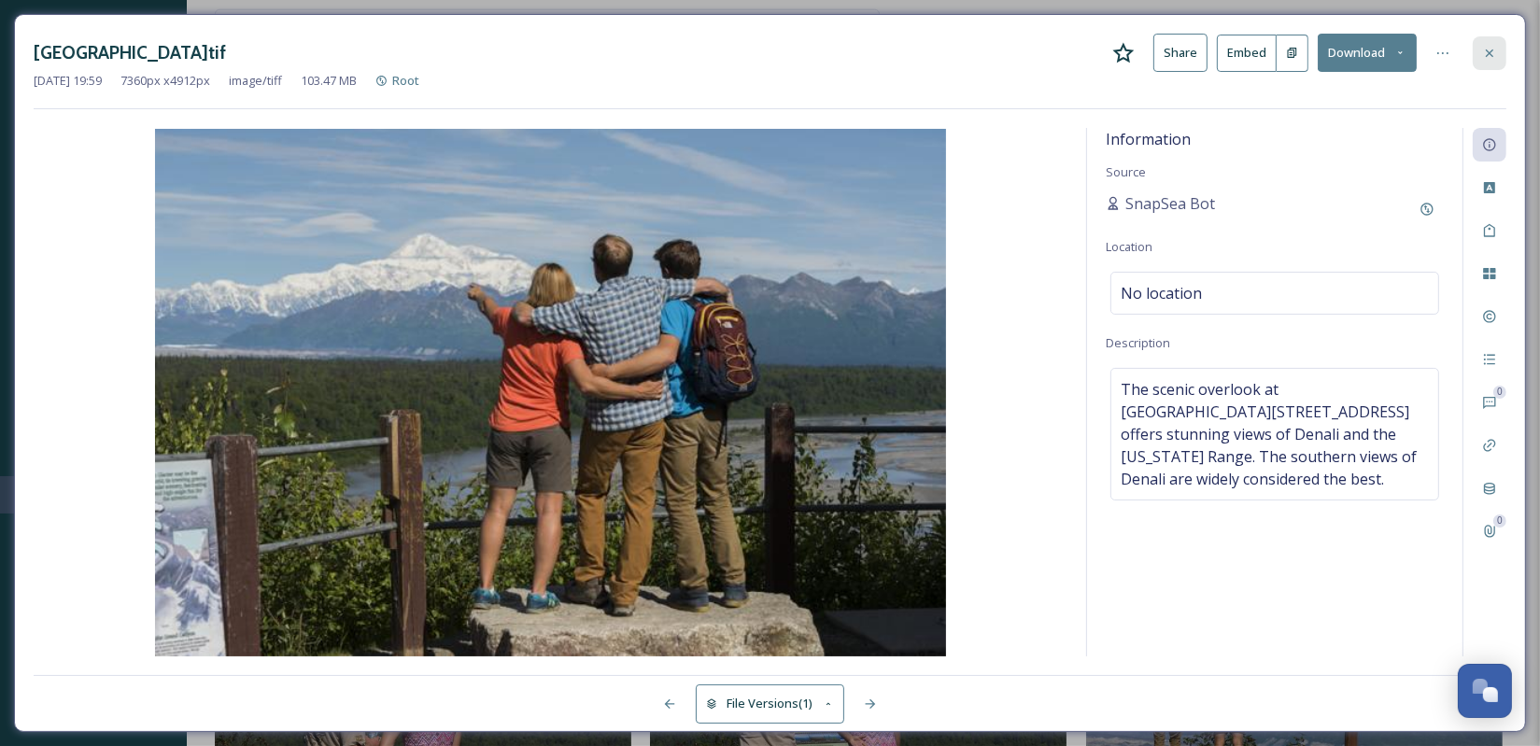
click at [1504, 49] on div at bounding box center [1490, 53] width 34 height 34
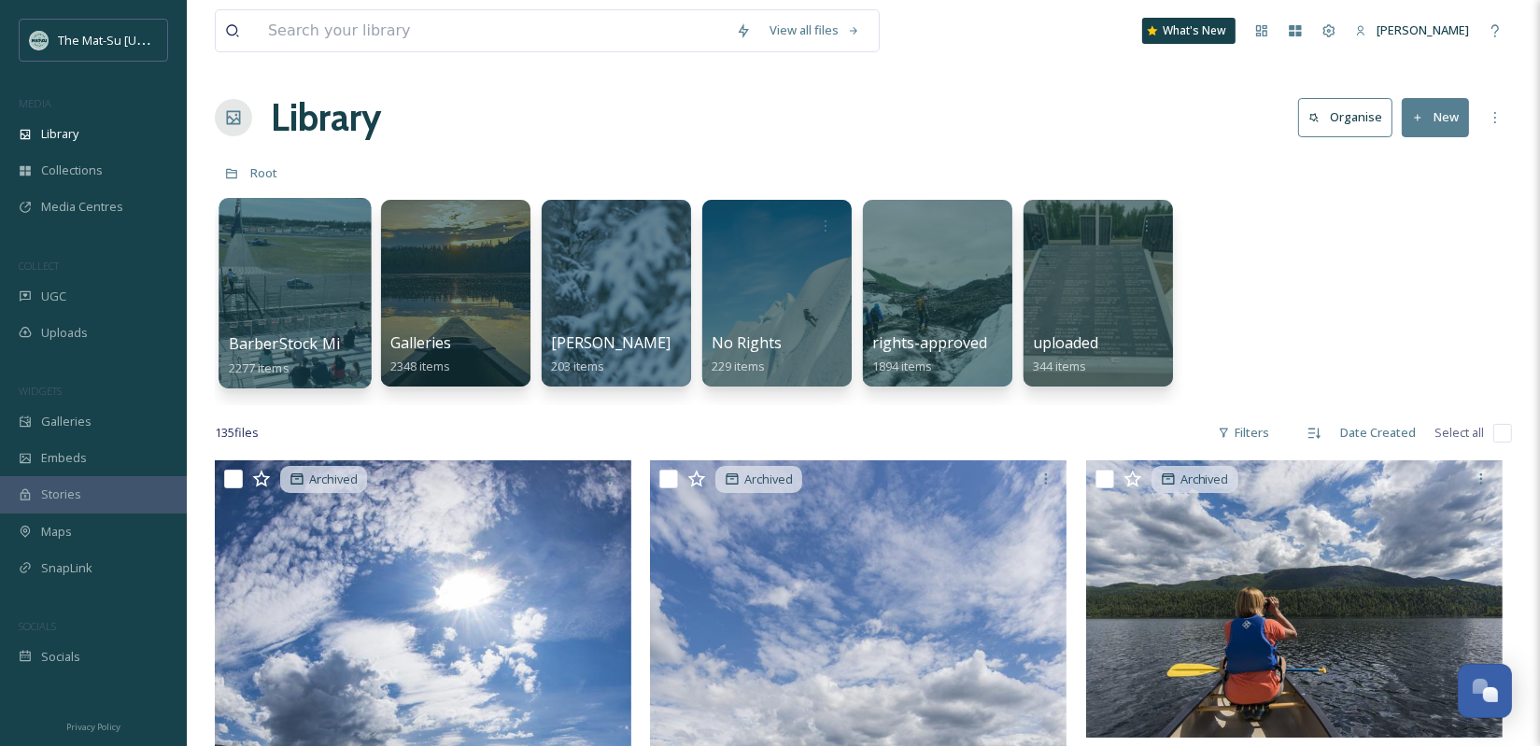
click at [289, 294] on div at bounding box center [295, 293] width 152 height 191
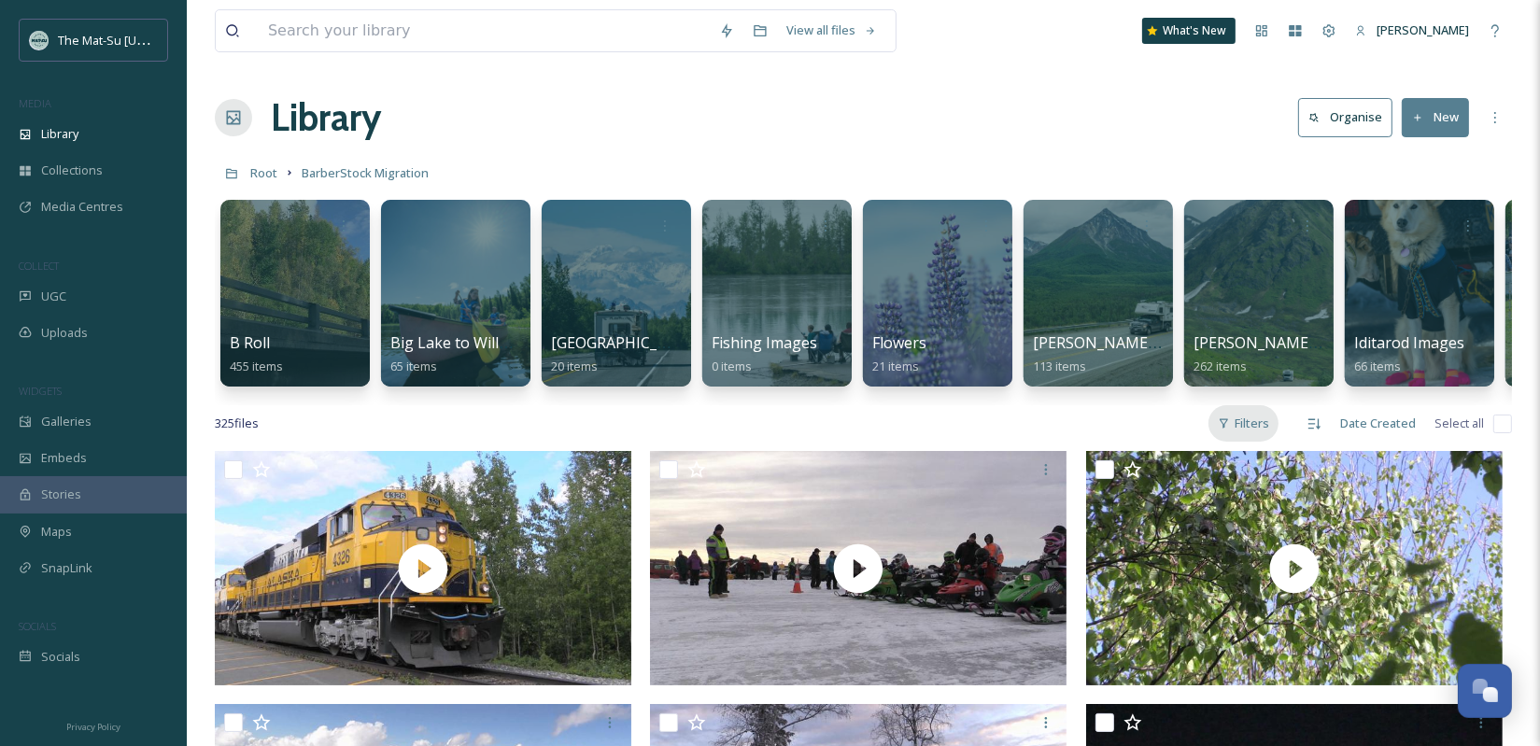
click at [1257, 425] on div "Filters" at bounding box center [1243, 423] width 70 height 36
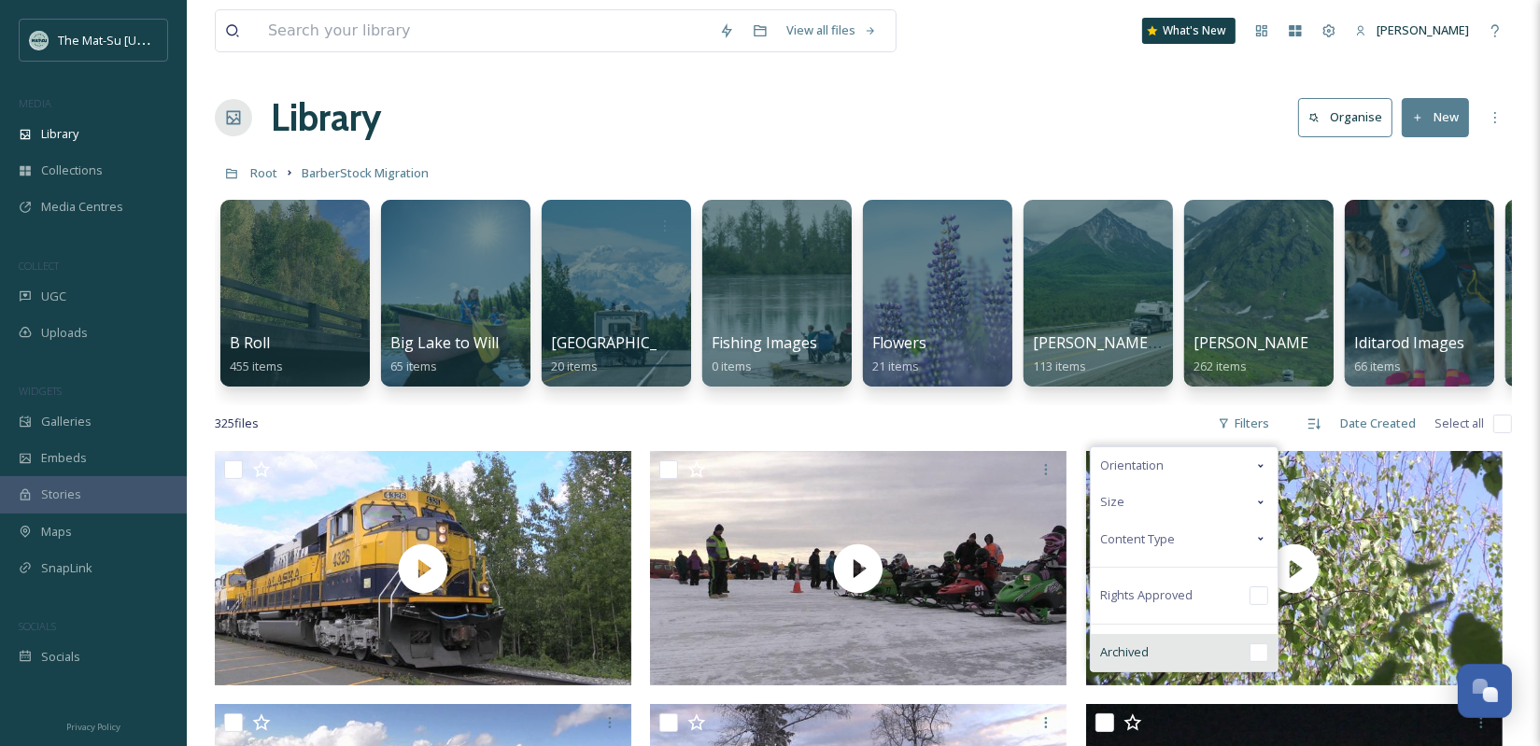
click at [1263, 647] on input "checkbox" at bounding box center [1258, 652] width 19 height 19
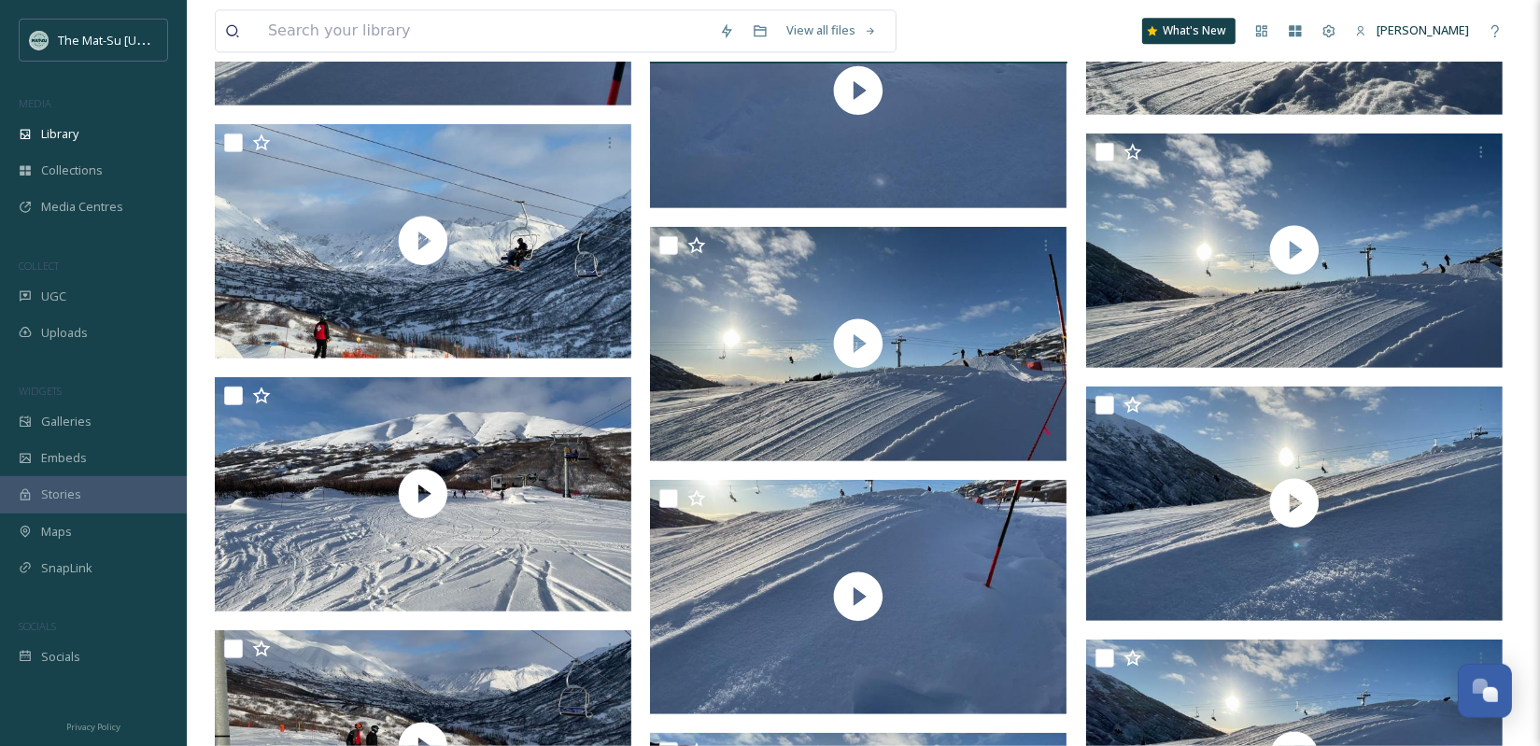
scroll to position [20391, 0]
